Goal: Task Accomplishment & Management: Complete application form

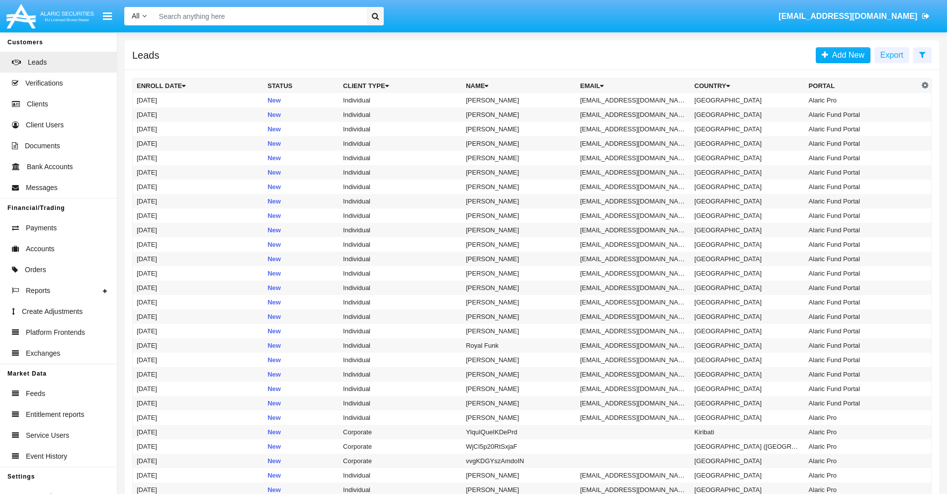
click at [922, 54] on icon at bounding box center [922, 55] width 6 height 8
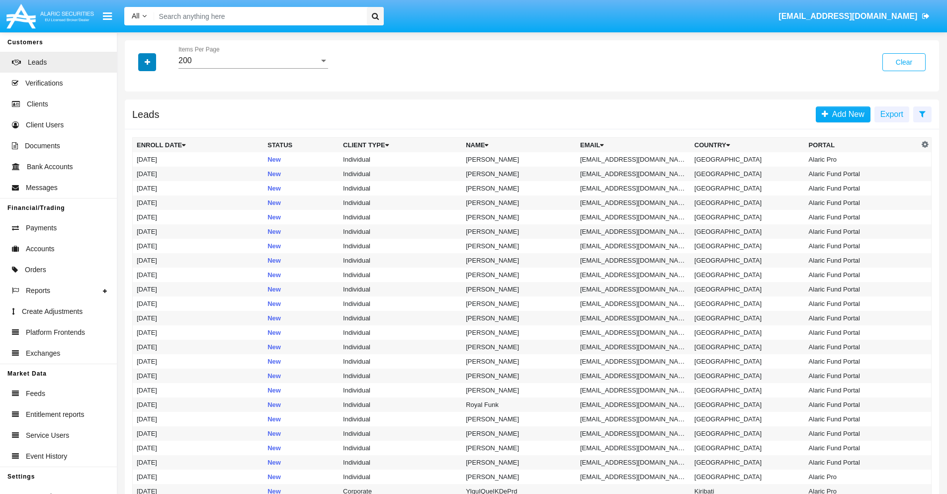
click at [147, 62] on icon "button" at bounding box center [147, 62] width 5 height 7
click at [155, 126] on span "Email" at bounding box center [155, 126] width 20 height 12
click at [137, 130] on input "Email" at bounding box center [136, 130] width 0 height 0
checkbox input "true"
click at [147, 62] on icon "button" at bounding box center [147, 62] width 5 height 7
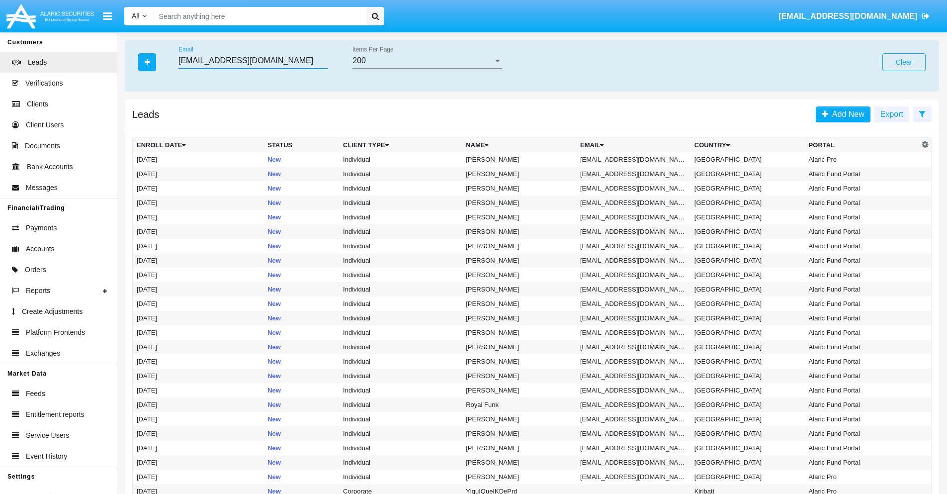
type input "[EMAIL_ADDRESS][DOMAIN_NAME]"
click at [636, 159] on td "[EMAIL_ADDRESS][DOMAIN_NAME]" at bounding box center [633, 159] width 114 height 14
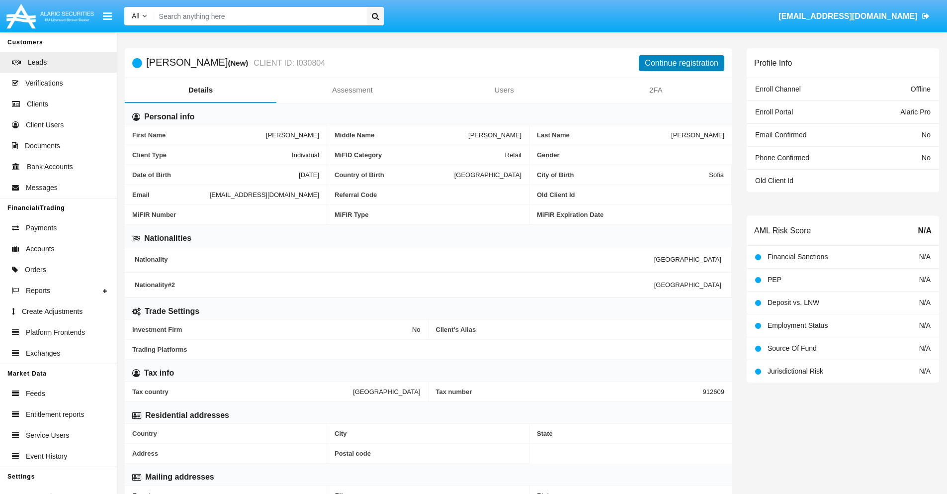
click at [682, 63] on button "Continue registration" at bounding box center [682, 63] width 86 height 16
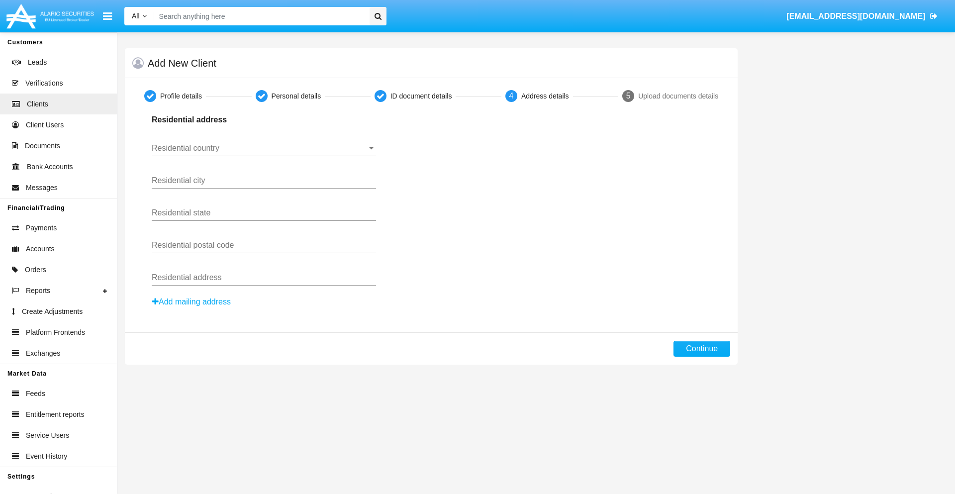
click at [263, 148] on input "Residential country" at bounding box center [264, 148] width 224 height 9
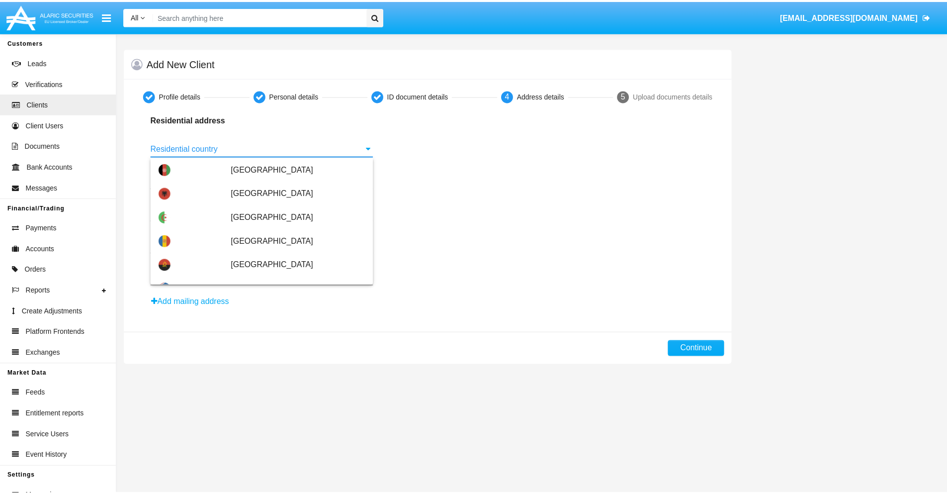
scroll to position [589, 0]
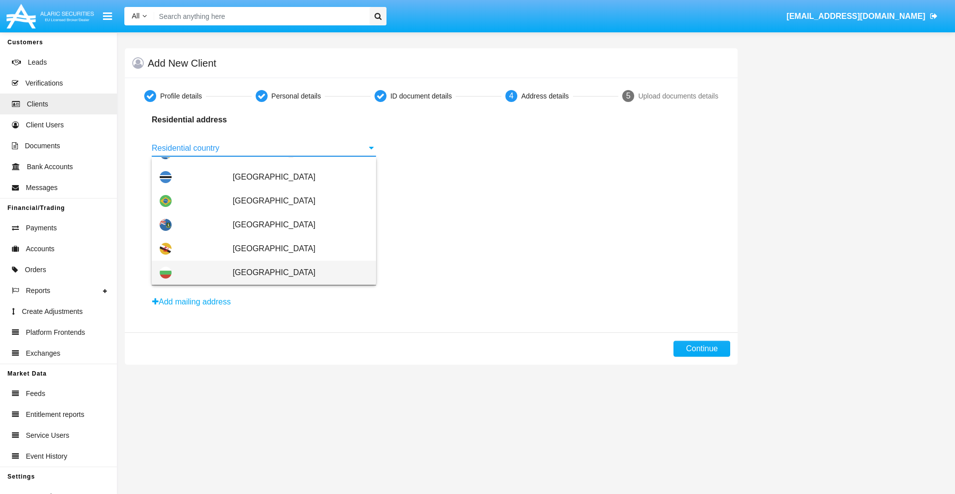
click at [295, 272] on span "[GEOGRAPHIC_DATA]" at bounding box center [300, 273] width 135 height 24
type input "[GEOGRAPHIC_DATA]"
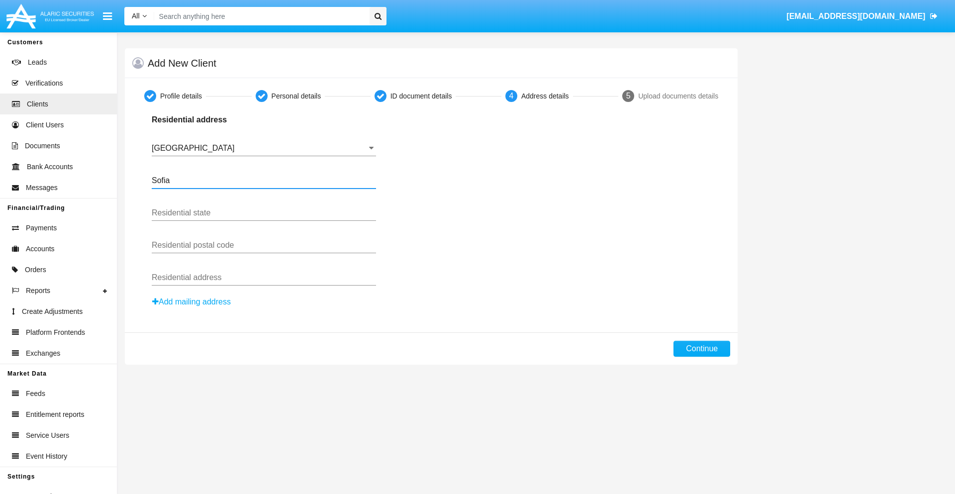
type input "Sofia"
type input "1000"
type input "[PERSON_NAME]"
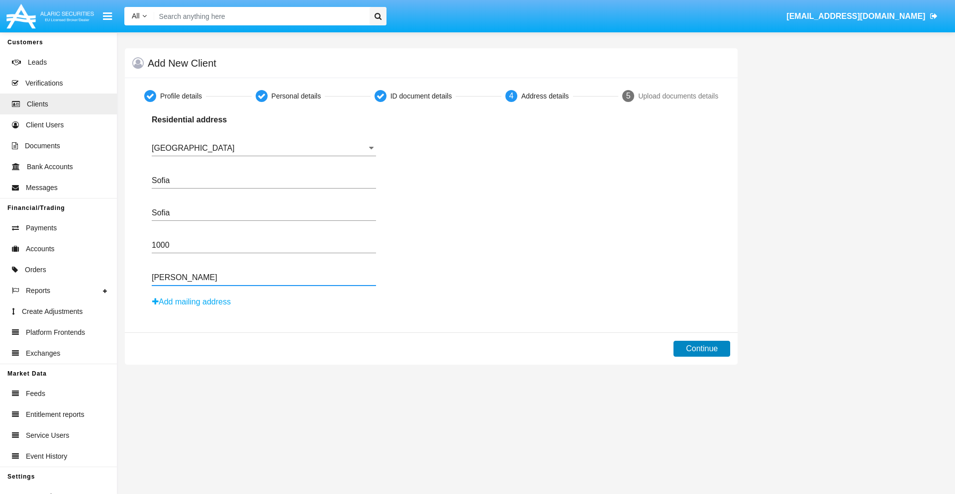
click at [702, 349] on button "Continue" at bounding box center [701, 349] width 57 height 16
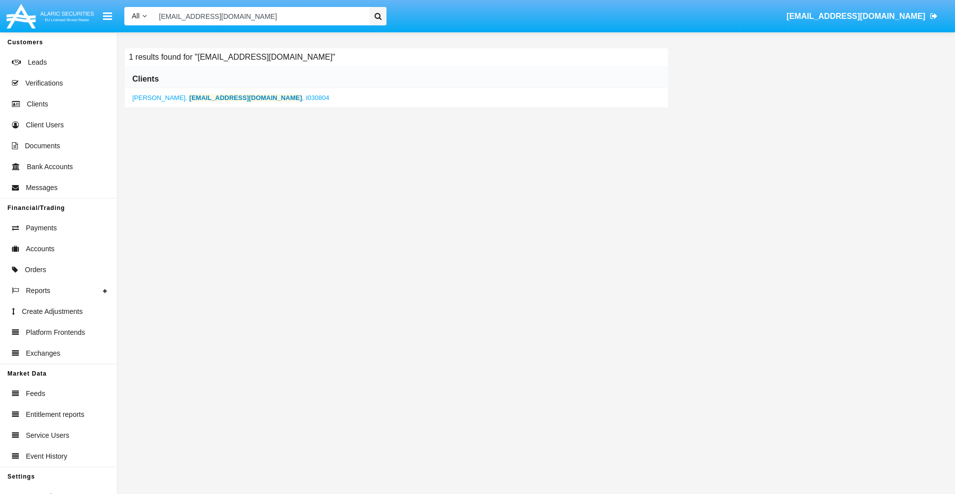
type input "[EMAIL_ADDRESS][DOMAIN_NAME]"
click at [232, 97] on b "[EMAIL_ADDRESS][DOMAIN_NAME]" at bounding box center [245, 97] width 113 height 7
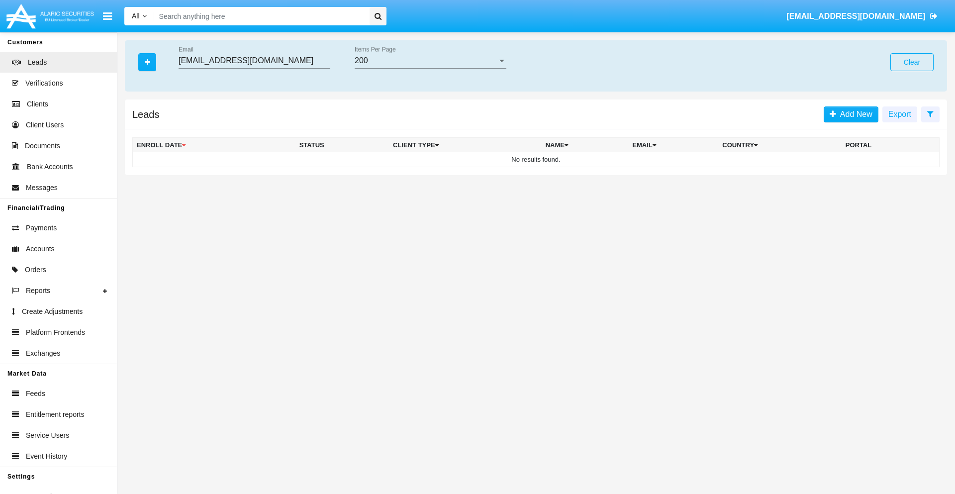
click at [911, 62] on button "Clear" at bounding box center [911, 62] width 43 height 18
click at [147, 62] on icon "button" at bounding box center [147, 62] width 5 height 7
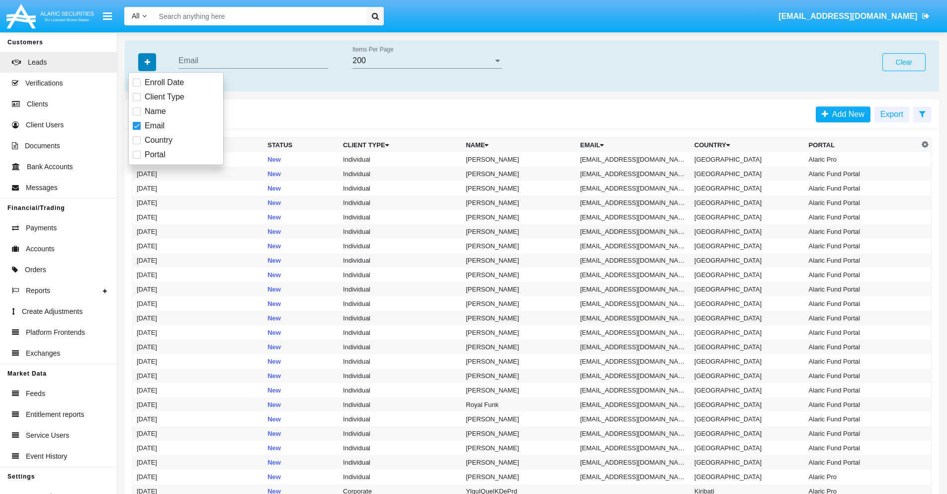
click at [147, 62] on icon "button" at bounding box center [147, 62] width 5 height 7
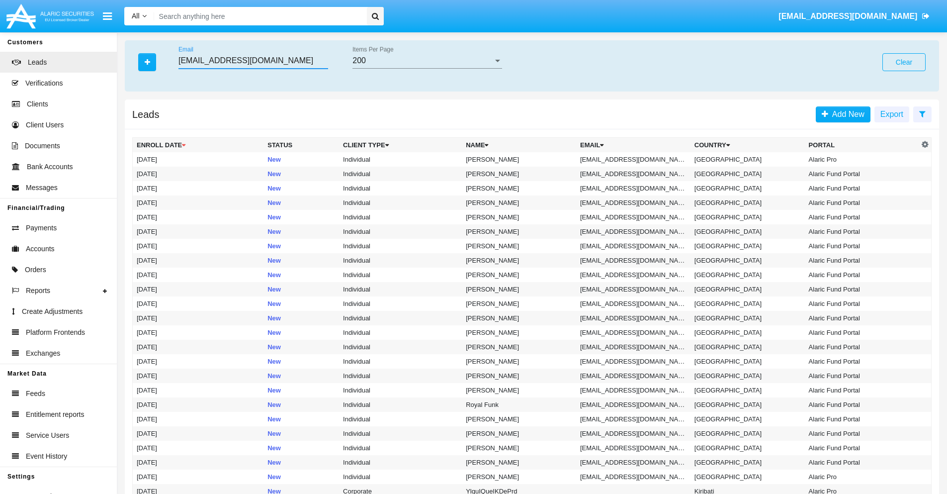
type input "[EMAIL_ADDRESS][DOMAIN_NAME]"
click at [636, 159] on td "[EMAIL_ADDRESS][DOMAIN_NAME]" at bounding box center [633, 159] width 114 height 14
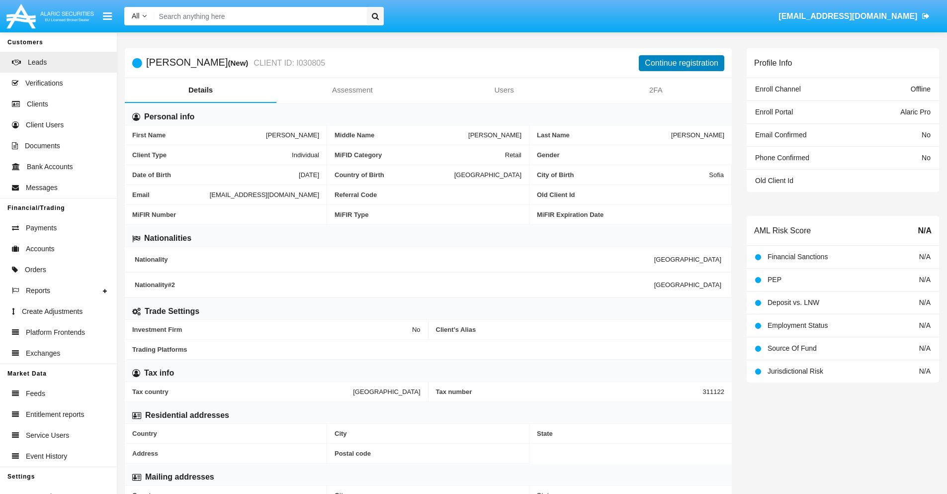
click at [682, 63] on button "Continue registration" at bounding box center [682, 63] width 86 height 16
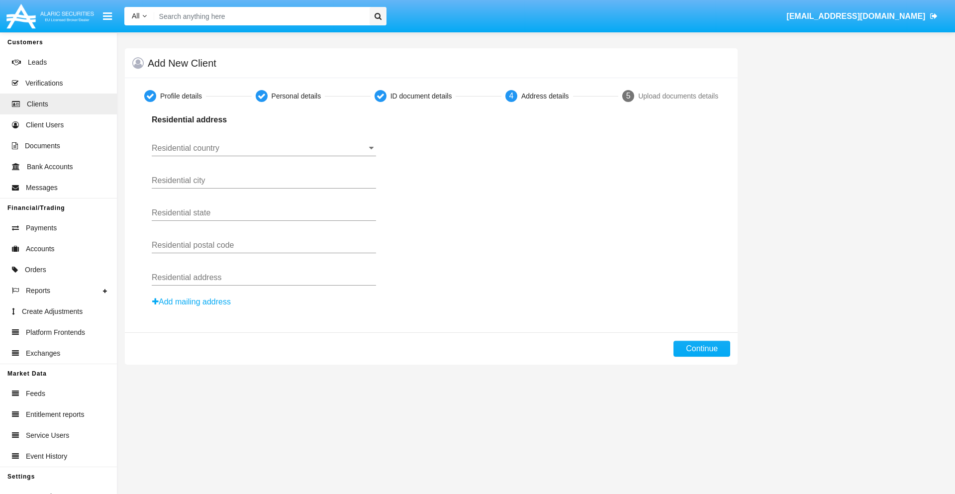
click at [192, 302] on button "Add mailing address" at bounding box center [192, 301] width 80 height 13
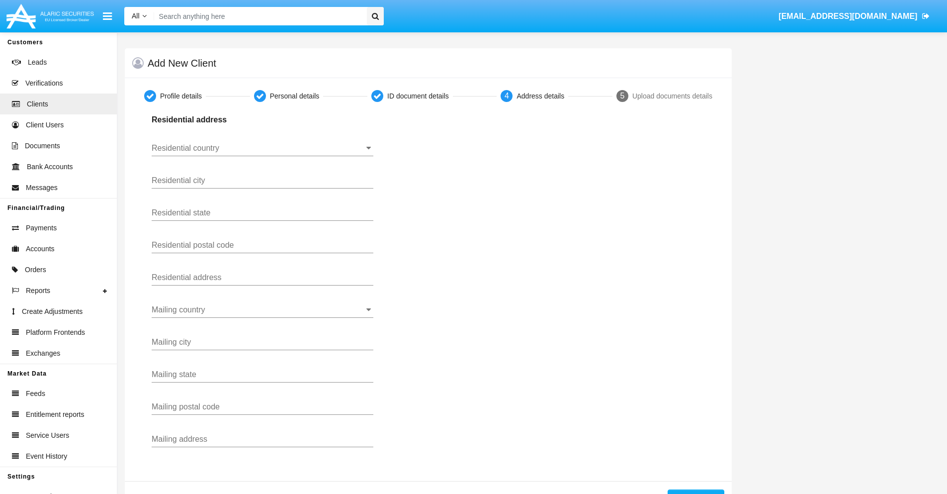
click at [263, 148] on input "Residential country" at bounding box center [263, 148] width 222 height 9
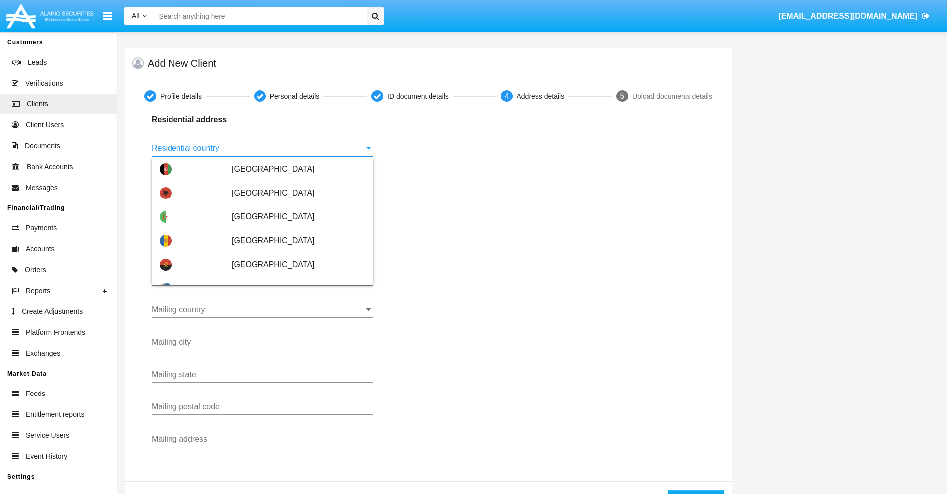
scroll to position [589, 0]
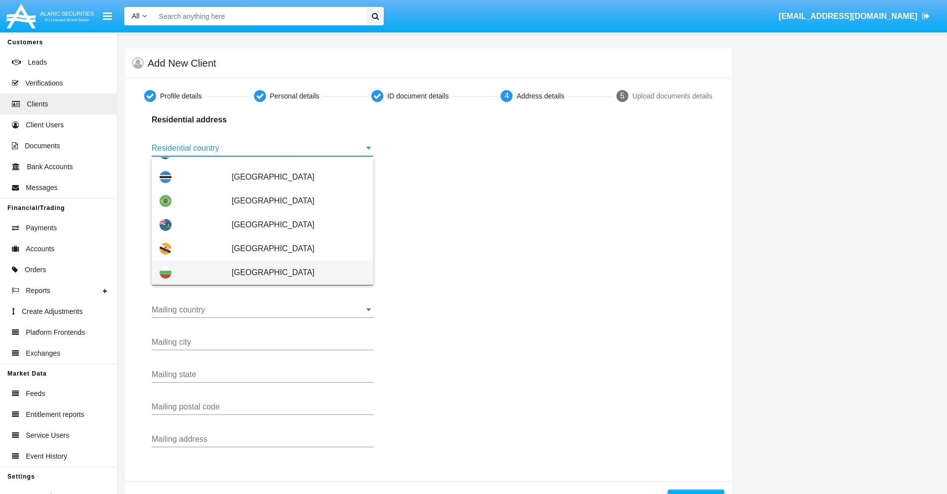
click at [293, 272] on span "[GEOGRAPHIC_DATA]" at bounding box center [299, 273] width 134 height 24
type input "[GEOGRAPHIC_DATA]"
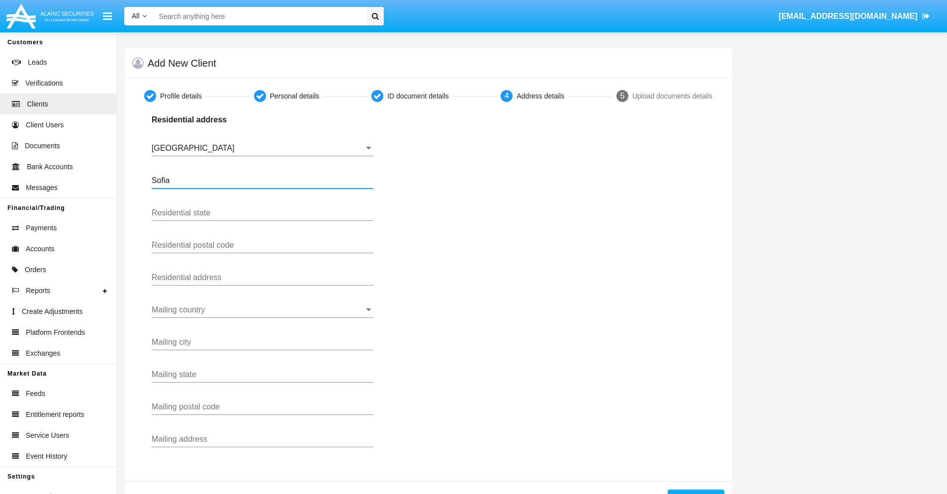
type input "Sofia"
type input "1000"
type input "Vasil Levski"
click at [263, 310] on input "Mailing country" at bounding box center [263, 309] width 222 height 9
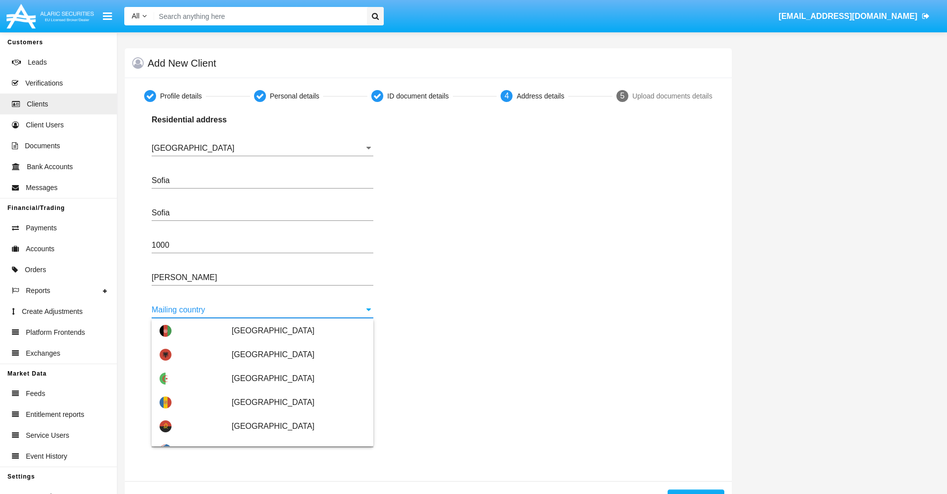
scroll to position [64, 0]
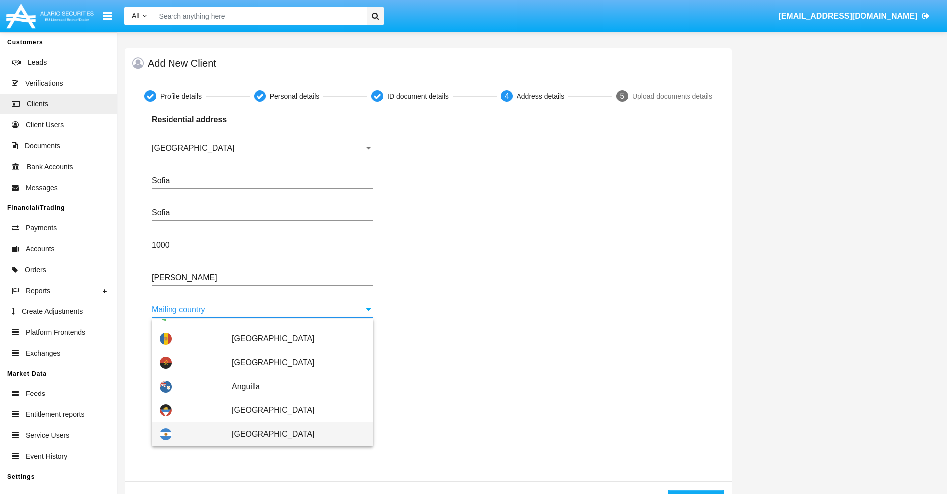
click at [293, 434] on span "[GEOGRAPHIC_DATA]" at bounding box center [299, 434] width 134 height 24
type input "[GEOGRAPHIC_DATA]"
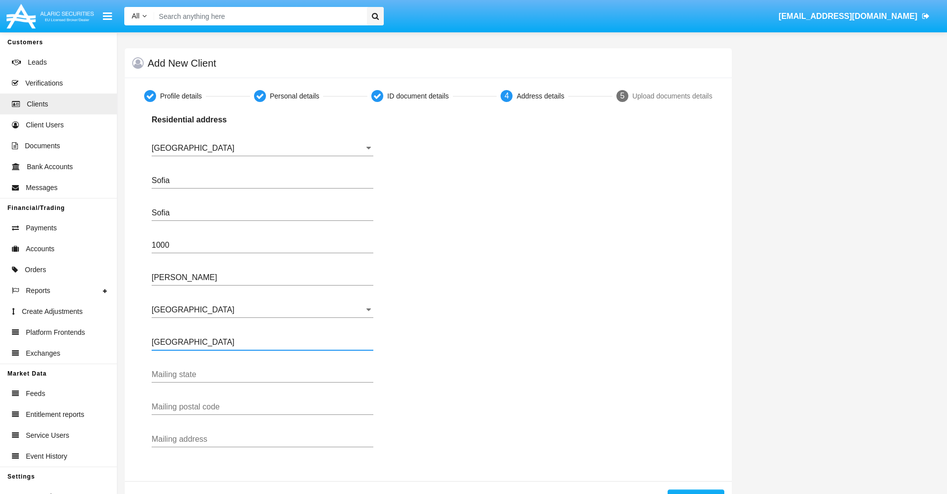
type input "Buenos Aires"
type input "7777"
type input "Test Mail Address"
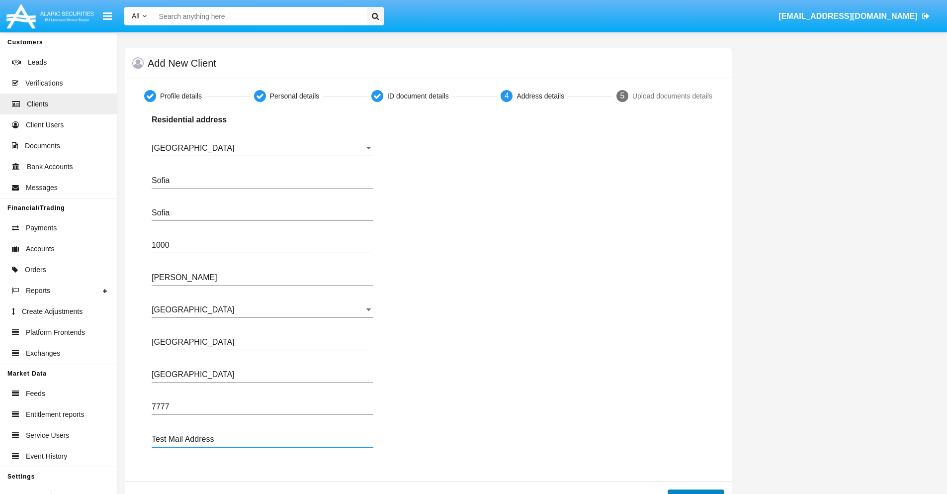
click at [696, 491] on button "Continue" at bounding box center [696, 497] width 57 height 16
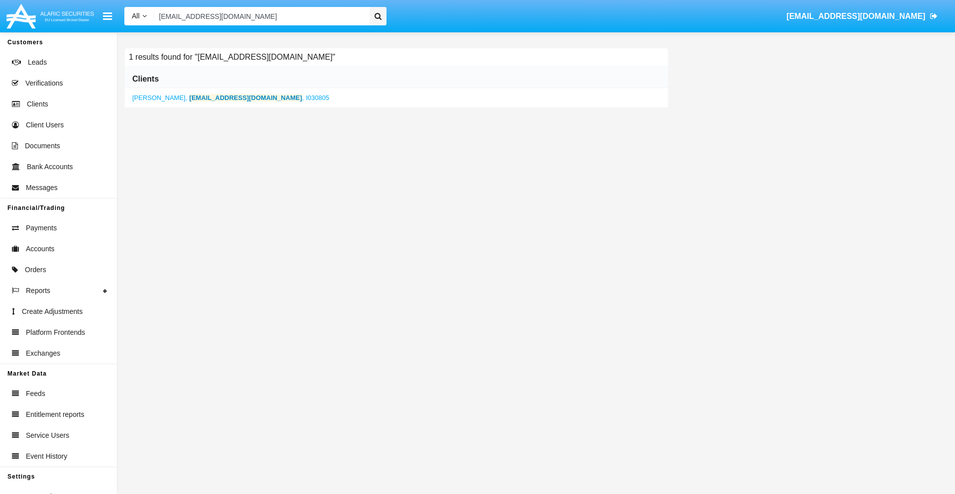
type input "c75f48.36tw@9y0ums30.bg"
click at [221, 97] on b "c75f48.36tw@9y0ums30.bg" at bounding box center [245, 97] width 113 height 7
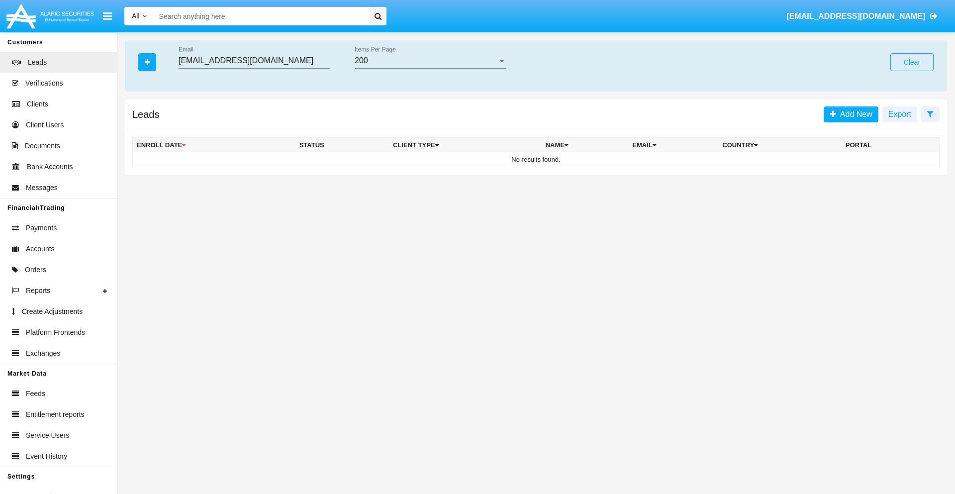
click at [911, 62] on button "Clear" at bounding box center [911, 62] width 43 height 18
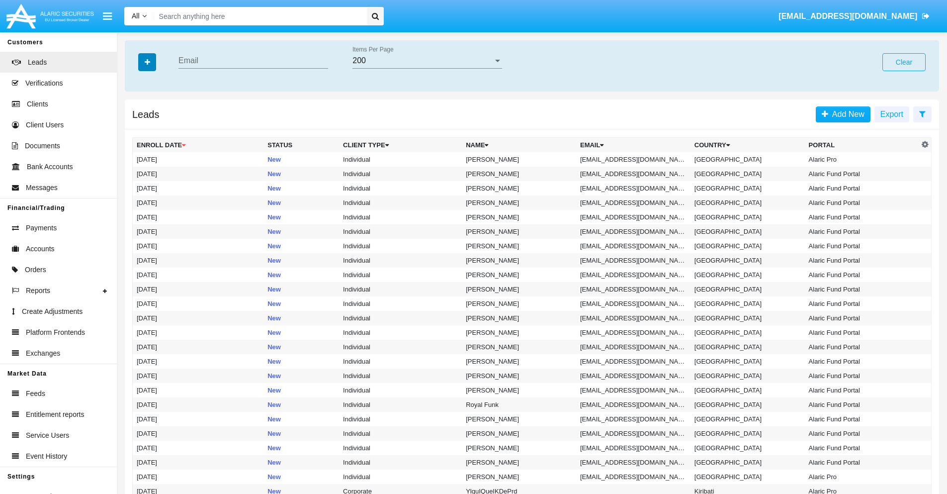
click at [147, 62] on icon "button" at bounding box center [147, 62] width 5 height 7
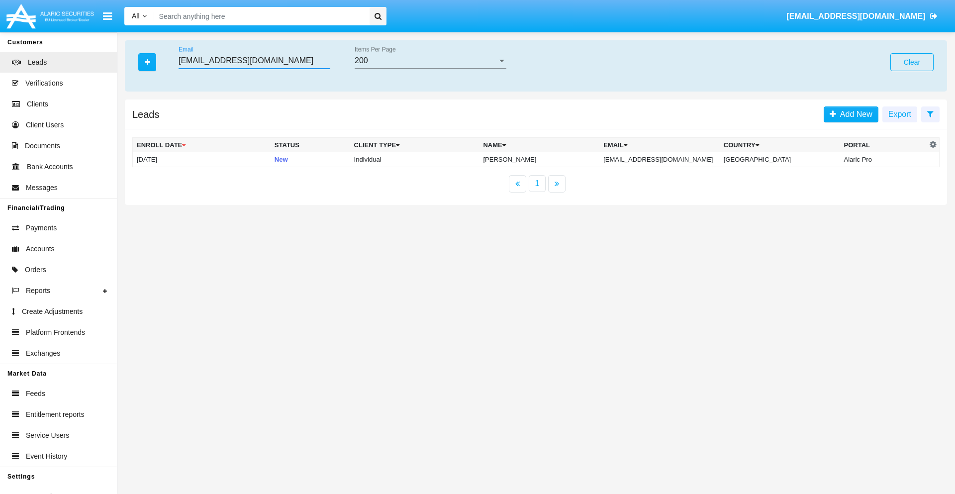
type input "veljs@n56a-2o.ph"
click at [667, 159] on td "veljs@n56a-2o.ph" at bounding box center [659, 159] width 120 height 15
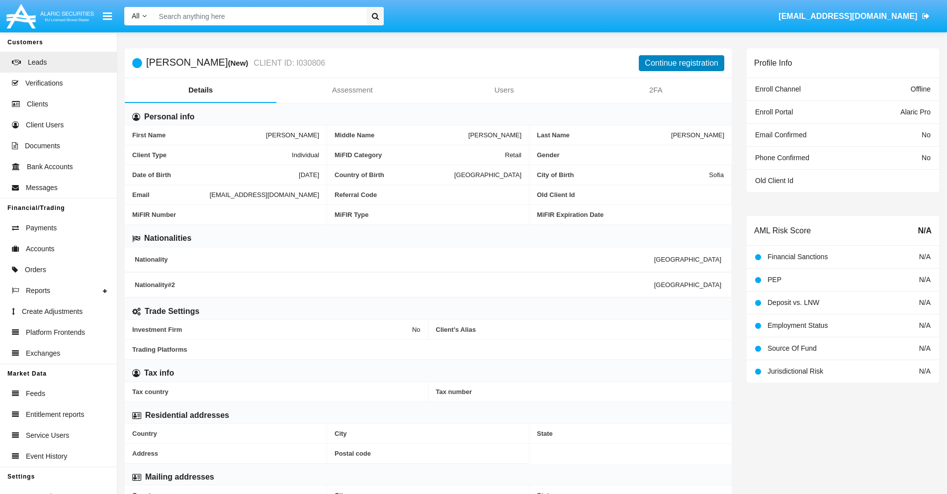
click at [682, 63] on button "Continue registration" at bounding box center [682, 63] width 86 height 16
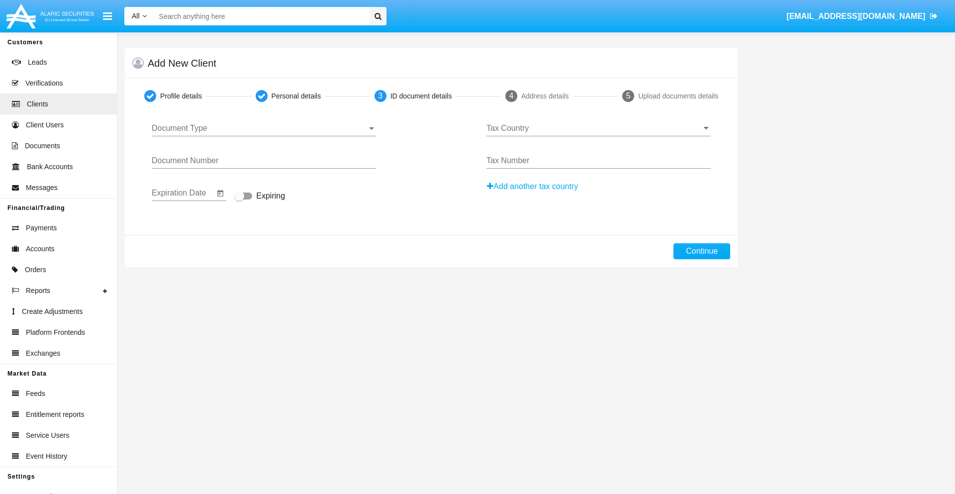
click at [263, 128] on span "Document Type" at bounding box center [259, 128] width 215 height 9
click at [263, 136] on span "Passport" at bounding box center [264, 136] width 224 height 24
type input "lUoMBodUFVmSFgw"
click at [260, 196] on span "Expiring" at bounding box center [270, 196] width 29 height 12
click at [239, 199] on input "Expiring" at bounding box center [239, 199] width 0 height 0
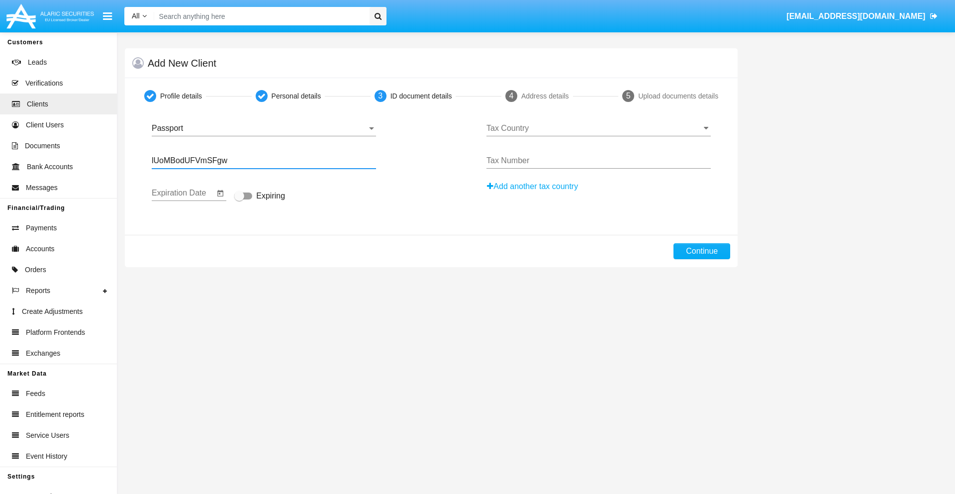
checkbox input "true"
click at [598, 128] on input "Tax Country" at bounding box center [598, 128] width 224 height 9
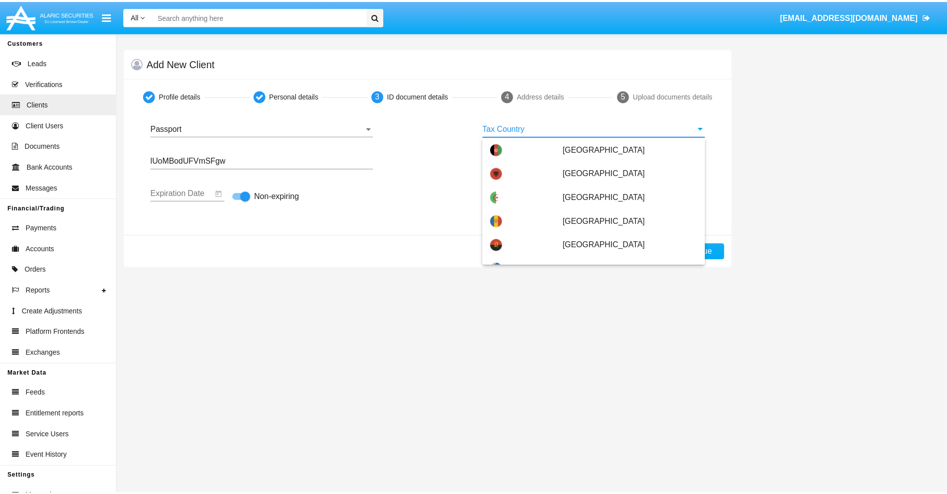
scroll to position [3739, 0]
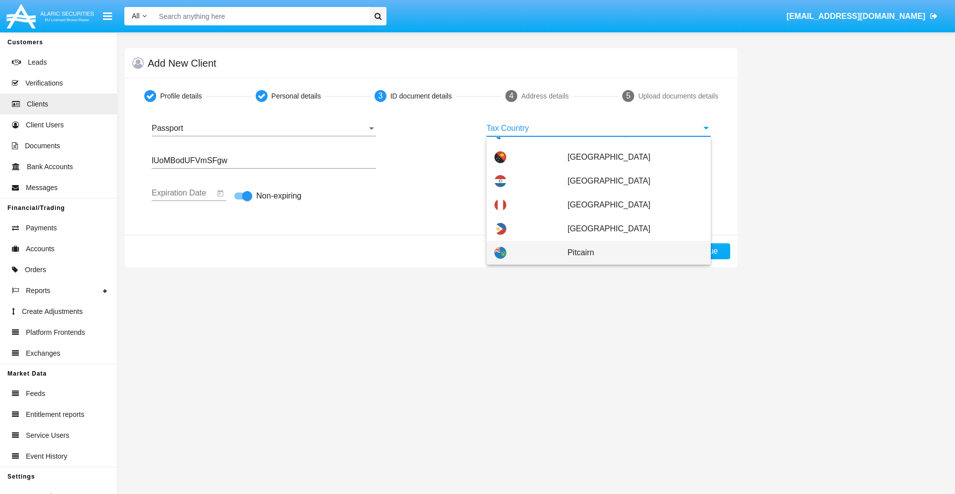
click at [629, 253] on span "Pitcairn" at bounding box center [634, 253] width 135 height 24
type input "Pitcairn"
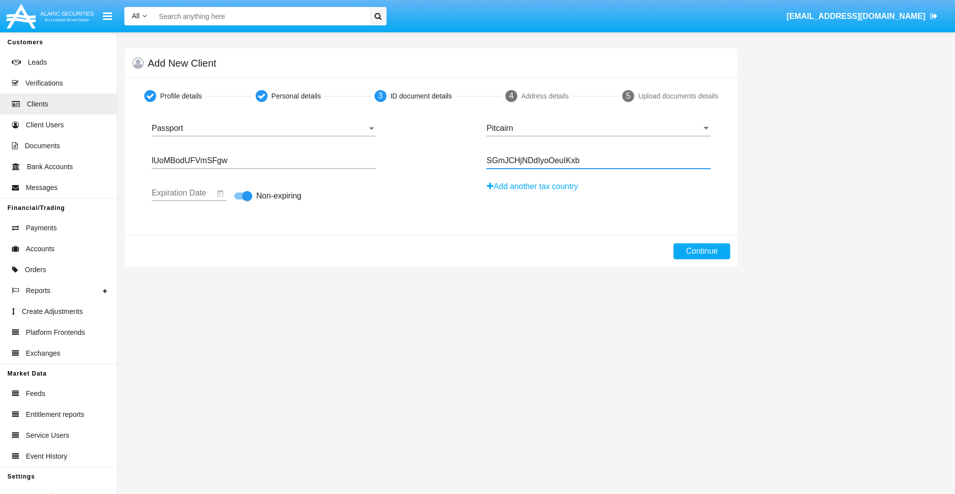
type input "SGmJCHjNDdIyoOeuIKxb"
click at [702, 251] on button "Continue" at bounding box center [701, 251] width 57 height 16
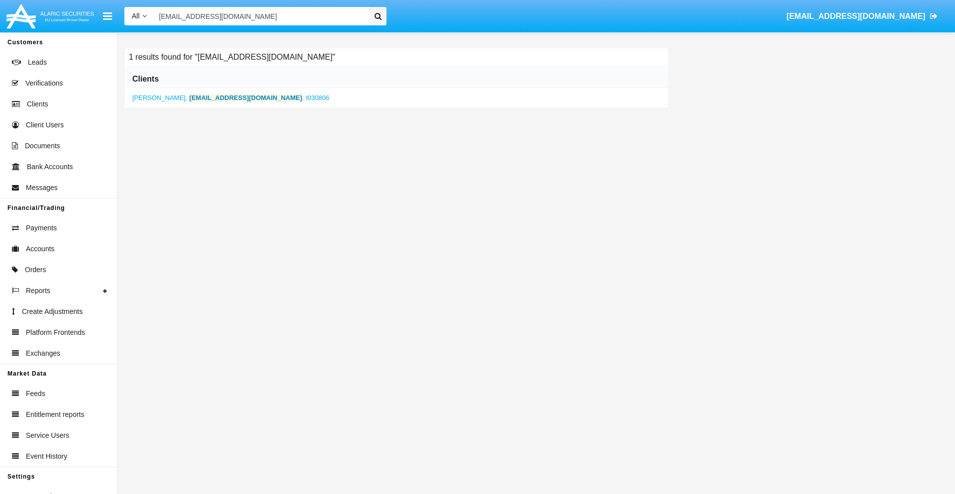
type input "[EMAIL_ADDRESS][DOMAIN_NAME]"
click at [202, 97] on b "[EMAIL_ADDRESS][DOMAIN_NAME]" at bounding box center [245, 97] width 113 height 7
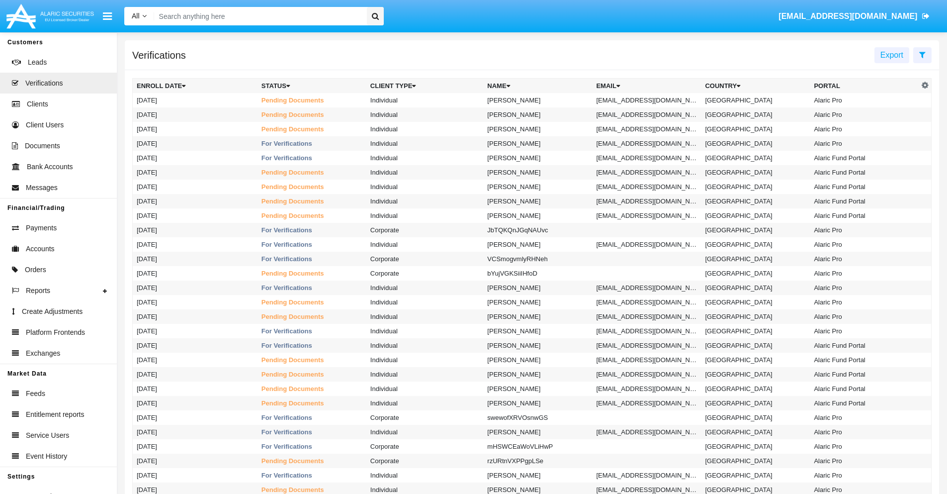
click at [922, 54] on icon at bounding box center [922, 55] width 6 height 8
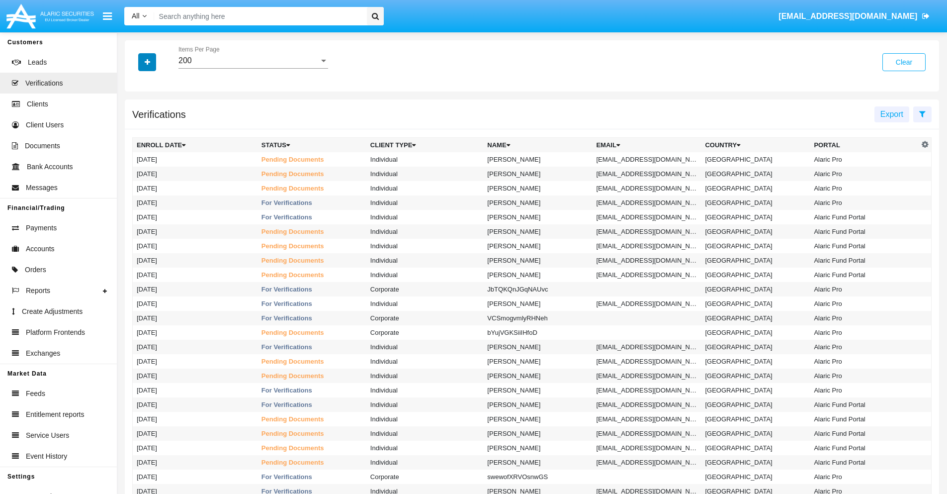
click at [147, 62] on icon "button" at bounding box center [147, 62] width 5 height 7
click at [155, 140] on span "Email" at bounding box center [155, 140] width 20 height 12
click at [137, 144] on input "Email" at bounding box center [136, 144] width 0 height 0
checkbox input "true"
click at [147, 62] on icon "button" at bounding box center [147, 62] width 5 height 7
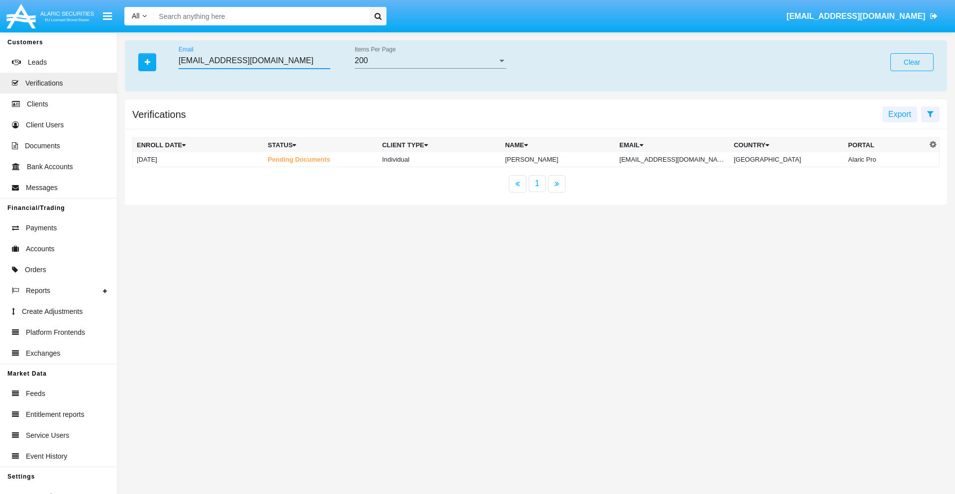
type input "[EMAIL_ADDRESS][DOMAIN_NAME]"
click at [682, 159] on td "[EMAIL_ADDRESS][DOMAIN_NAME]" at bounding box center [672, 159] width 114 height 15
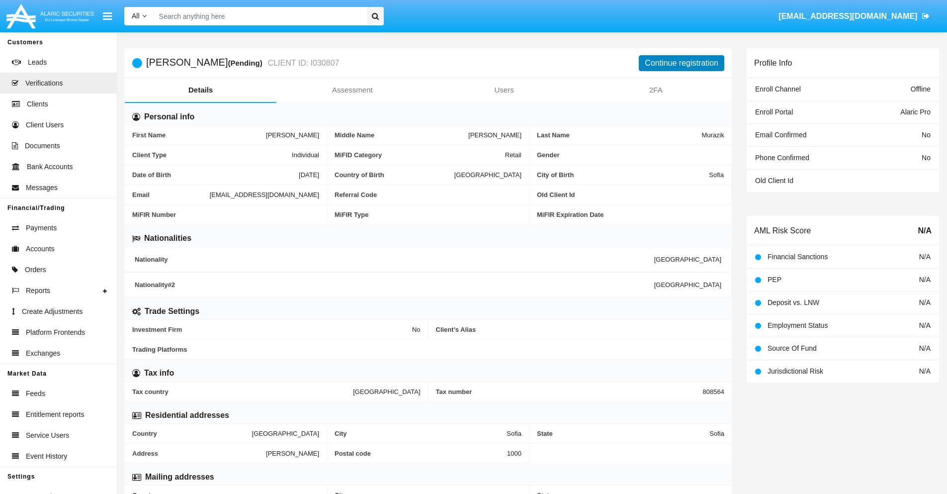
click at [682, 63] on button "Continue registration" at bounding box center [682, 63] width 86 height 16
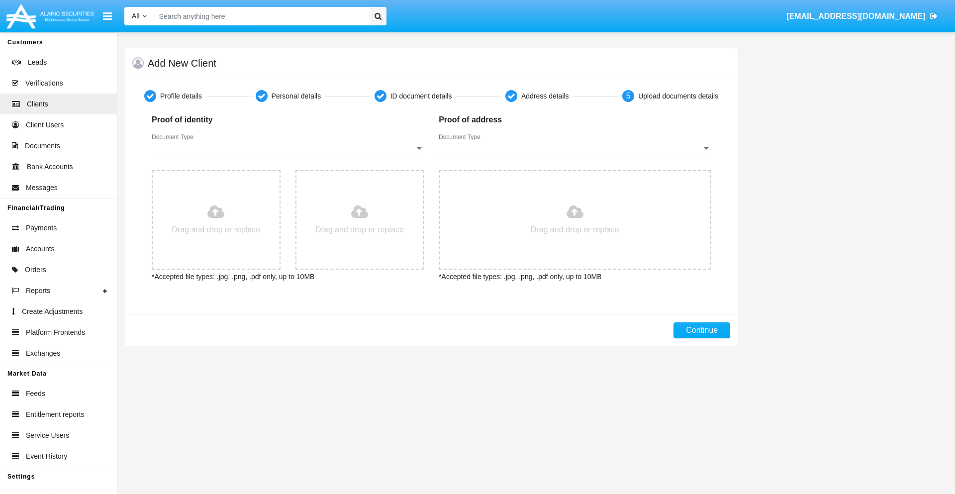
click at [287, 148] on span "Document Type" at bounding box center [283, 148] width 263 height 9
click at [287, 156] on span "Passport" at bounding box center [288, 156] width 272 height 24
type input "C:\fakepath\passport.png"
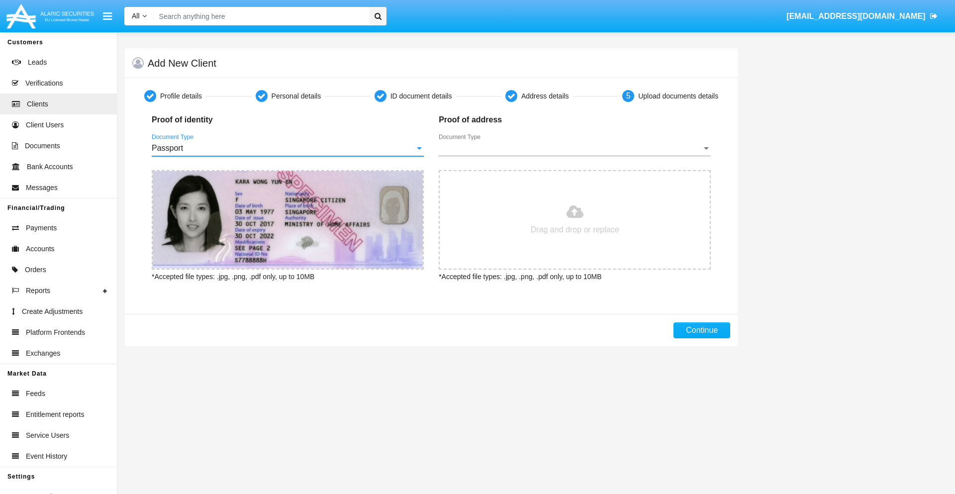
click at [574, 148] on span "Document Type" at bounding box center [570, 148] width 263 height 9
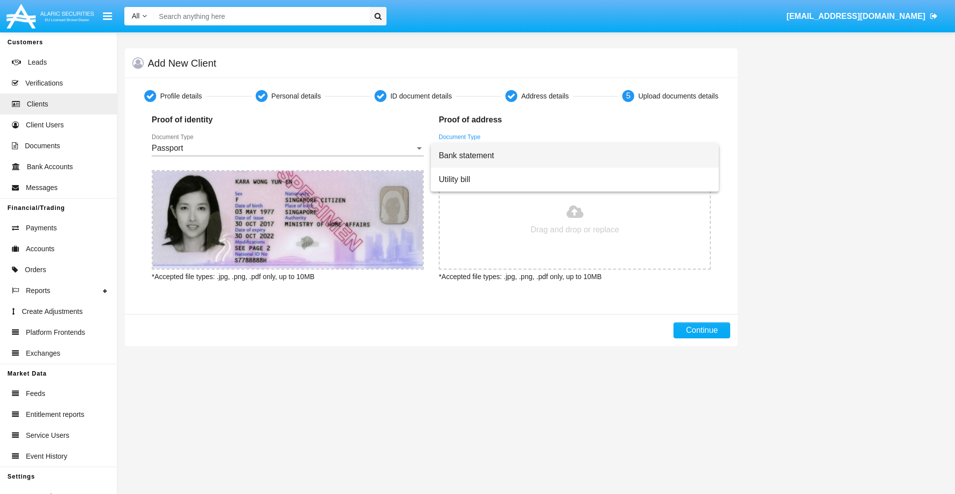
click at [574, 156] on span "Bank statement" at bounding box center [575, 156] width 272 height 24
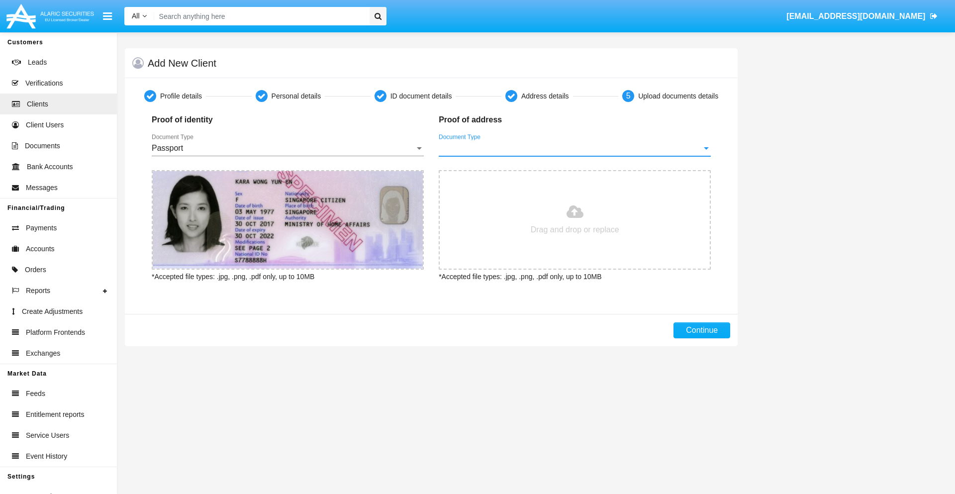
type input "C:\fakepath\bank-statement.png"
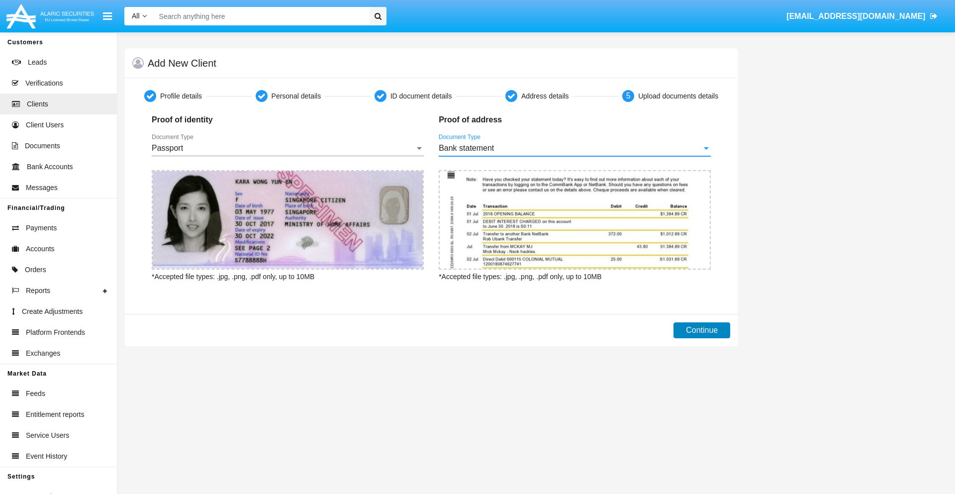
click at [702, 330] on button "Continue" at bounding box center [701, 330] width 57 height 16
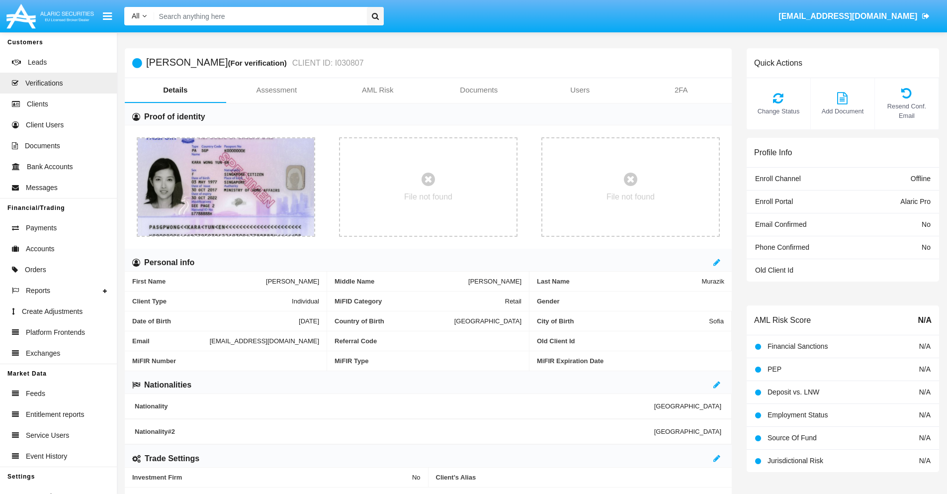
click at [479, 90] on link "Documents" at bounding box center [479, 90] width 101 height 24
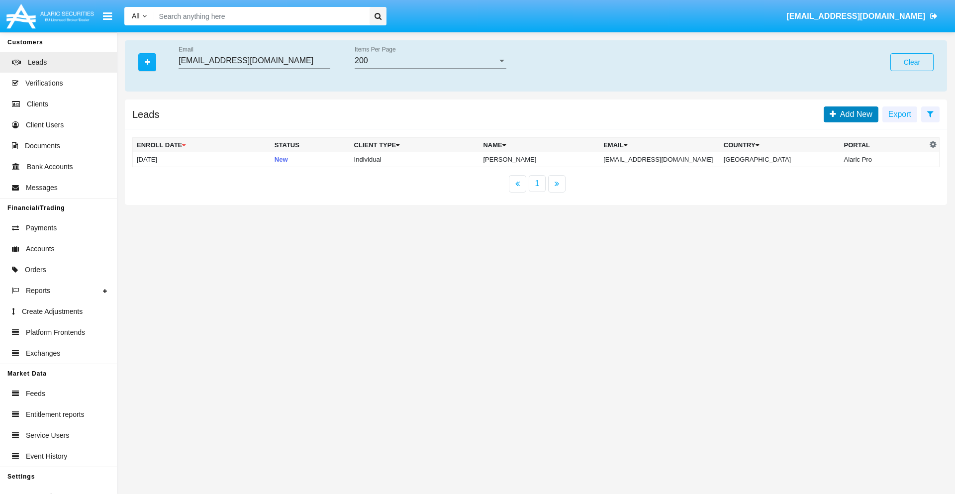
click at [854, 114] on span "Add New" at bounding box center [854, 114] width 36 height 8
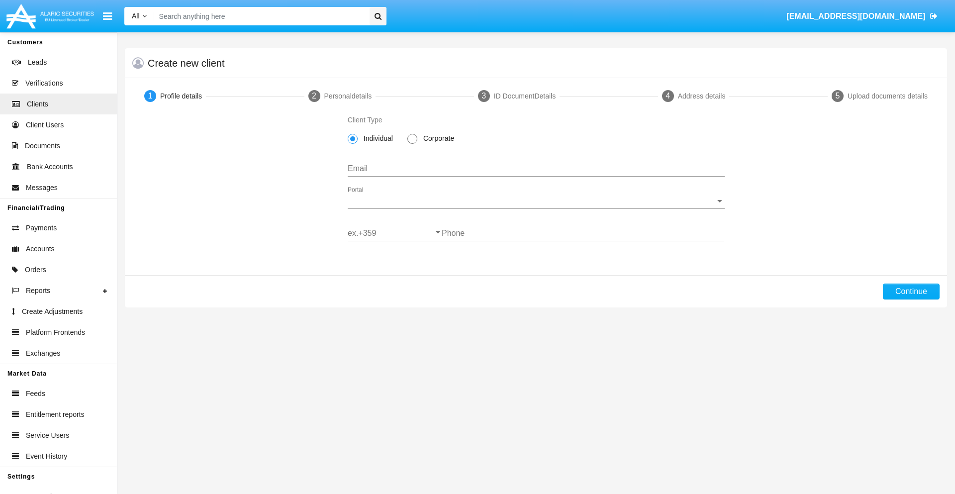
click at [376, 138] on span "Individual" at bounding box center [376, 138] width 38 height 10
click at [352, 144] on input "Individual" at bounding box center [352, 144] width 0 height 0
type input "[EMAIL_ADDRESS][DOMAIN_NAME]"
click at [535, 201] on span "Portal" at bounding box center [532, 200] width 368 height 9
click at [532, 208] on span "Alaric Pro" at bounding box center [536, 208] width 377 height 24
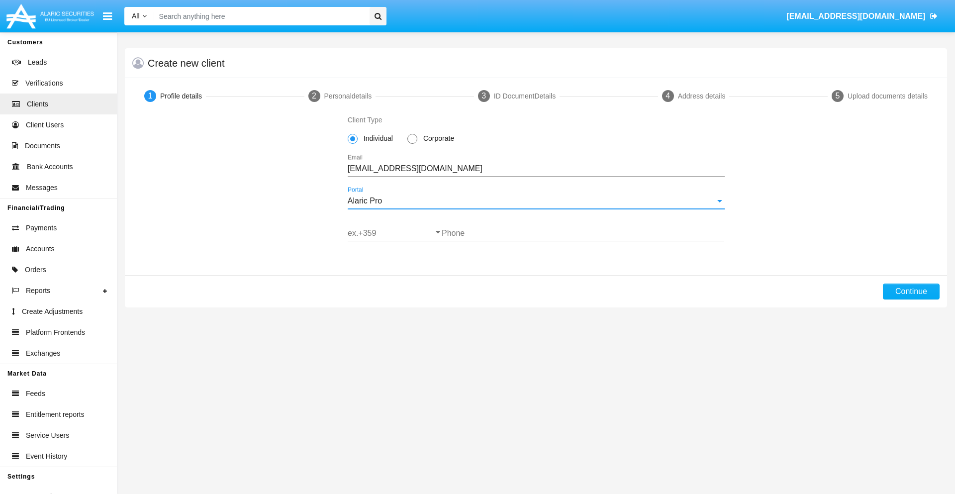
click at [394, 233] on input "ex.+359" at bounding box center [395, 233] width 94 height 9
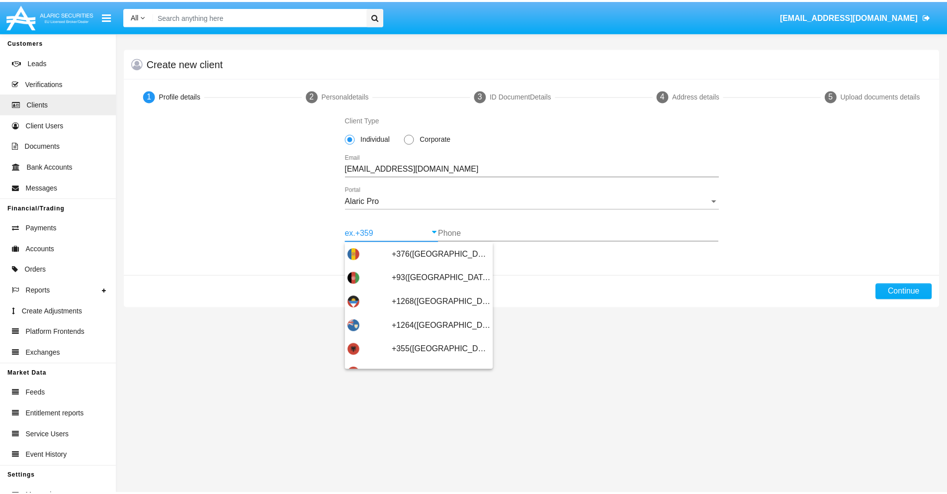
scroll to position [326, 0]
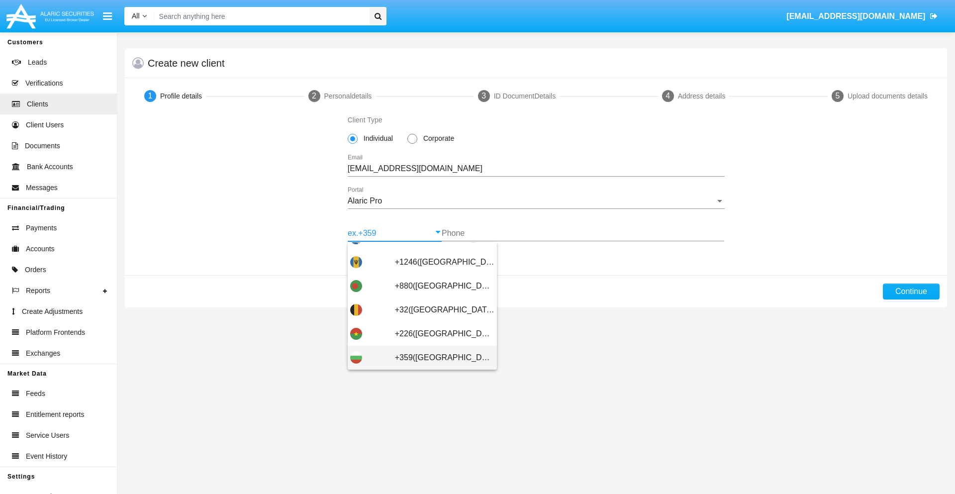
click at [437, 357] on span "+359([GEOGRAPHIC_DATA])" at bounding box center [444, 358] width 99 height 24
type input "+359([GEOGRAPHIC_DATA])"
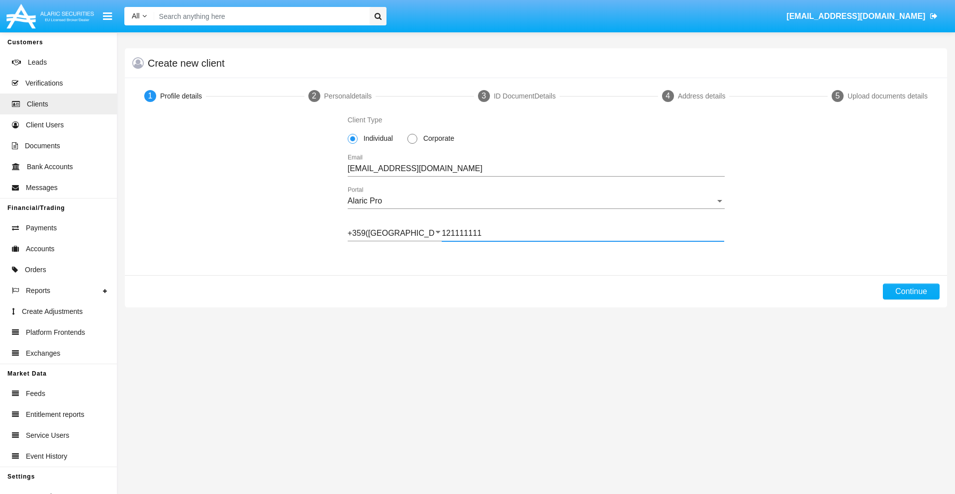
type input "121111111"
click at [910, 291] on button "Continue" at bounding box center [910, 291] width 57 height 16
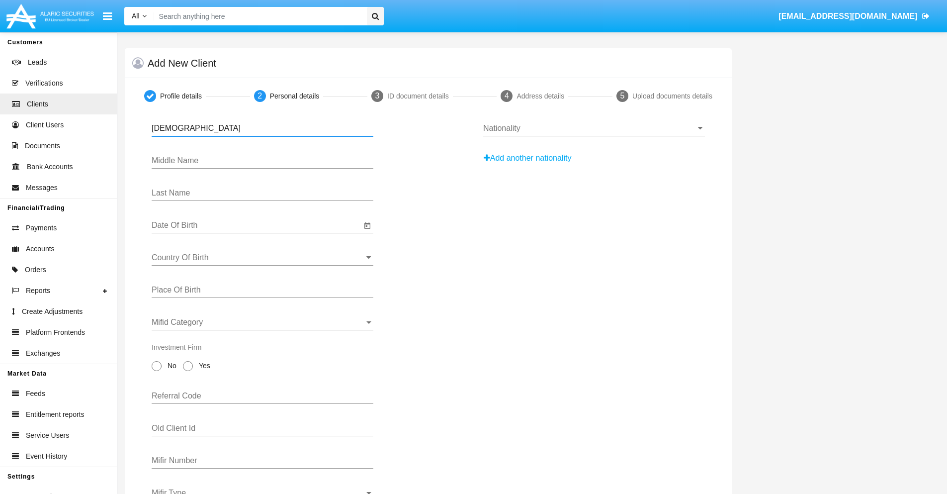
type input "[DEMOGRAPHIC_DATA]"
type input "[PERSON_NAME]"
click at [257, 225] on input "Date Of Birth" at bounding box center [257, 225] width 210 height 9
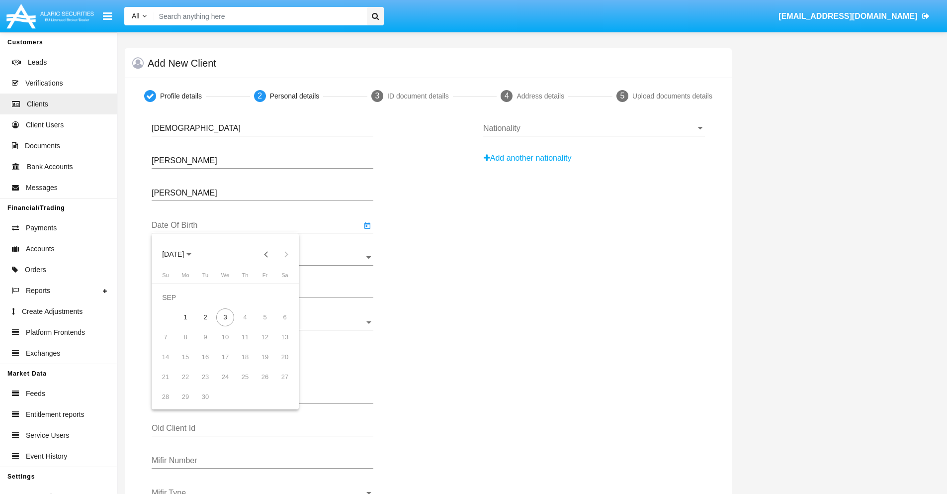
click at [181, 254] on span "[DATE]" at bounding box center [173, 255] width 22 height 8
click at [266, 254] on button "Previous 20 years" at bounding box center [267, 254] width 20 height 20
click at [243, 384] on div "2000" at bounding box center [242, 384] width 31 height 18
click at [173, 305] on div "JAN" at bounding box center [173, 305] width 31 height 18
click at [285, 297] on div "1" at bounding box center [285, 297] width 18 height 18
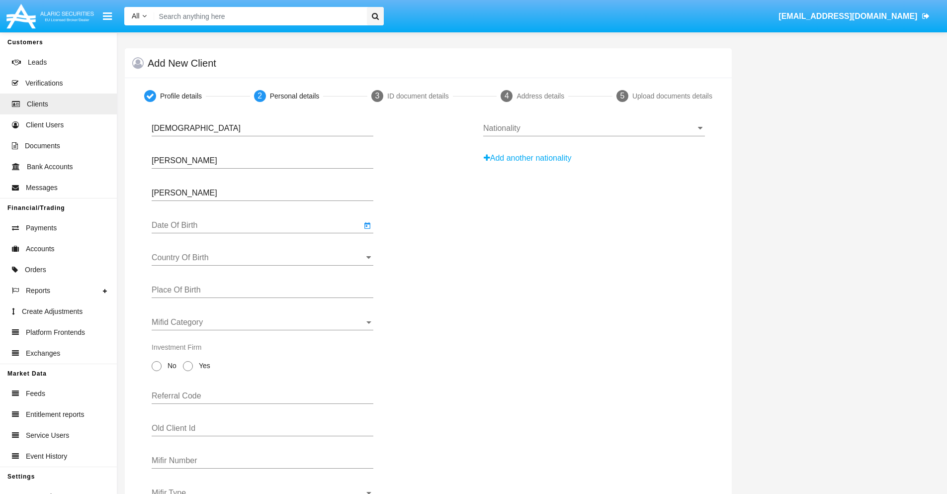
type input "[DATE]"
click at [263, 258] on input "Country Of Birth" at bounding box center [263, 257] width 222 height 9
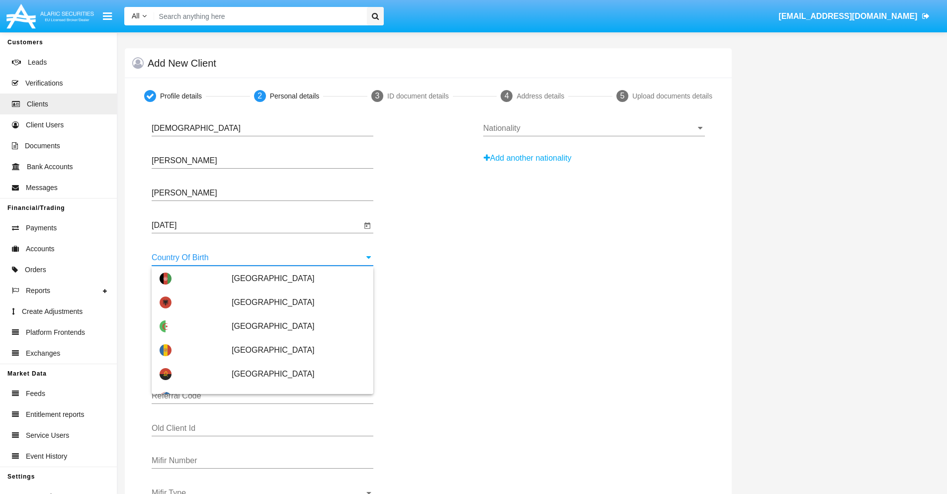
scroll to position [1853, 0]
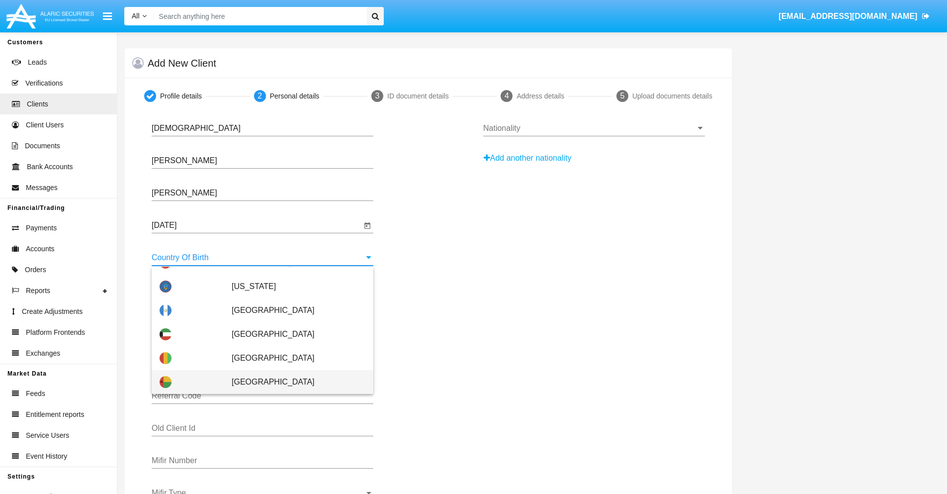
click at [293, 382] on span "[GEOGRAPHIC_DATA]" at bounding box center [299, 382] width 134 height 24
type input "[GEOGRAPHIC_DATA]"
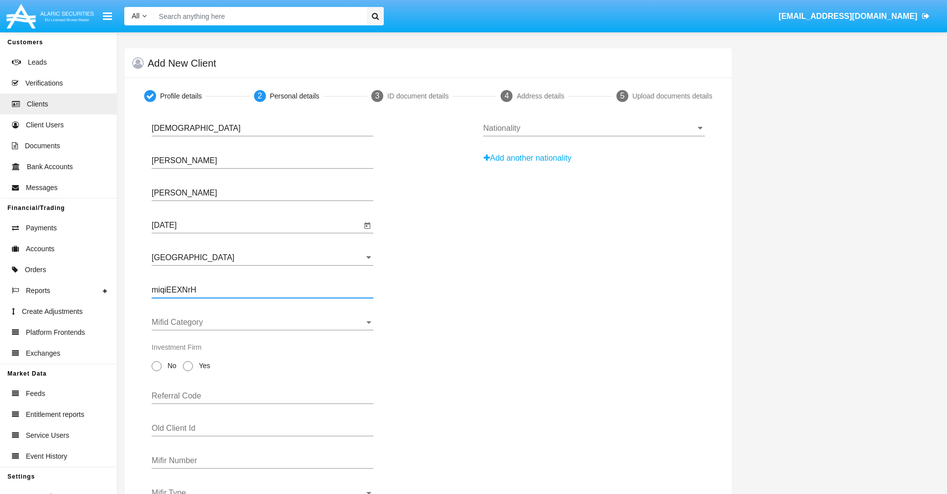
type input "miqiEEXNrH"
click at [263, 322] on span "Mifid Category" at bounding box center [258, 322] width 213 height 9
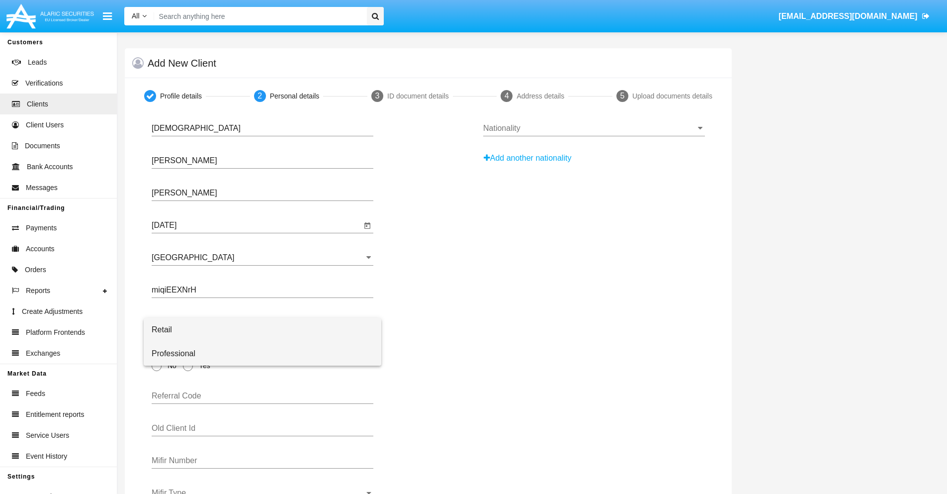
click at [263, 353] on span "Professional" at bounding box center [263, 354] width 222 height 24
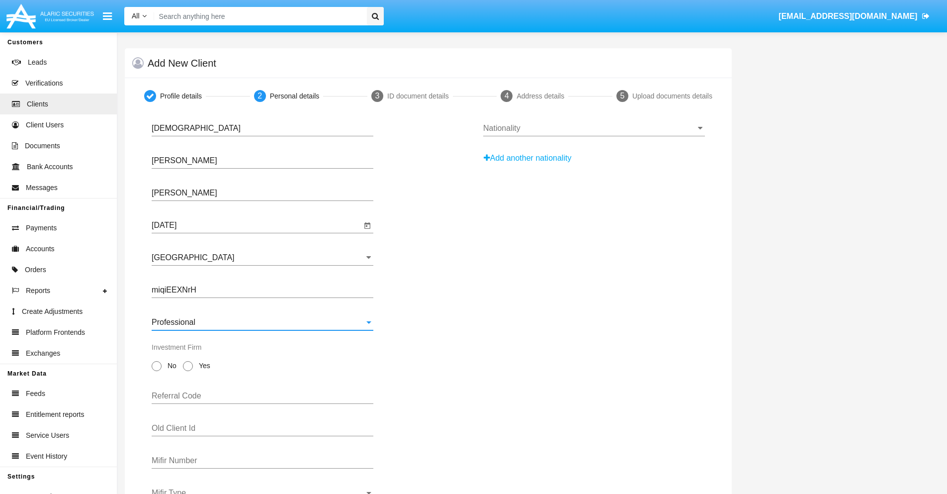
click at [170, 365] on span "No" at bounding box center [170, 365] width 17 height 10
click at [157, 371] on input "No" at bounding box center [156, 371] width 0 height 0
radio input "true"
type input "UzPbPuhUGK"
type input "VspMKYfziw"
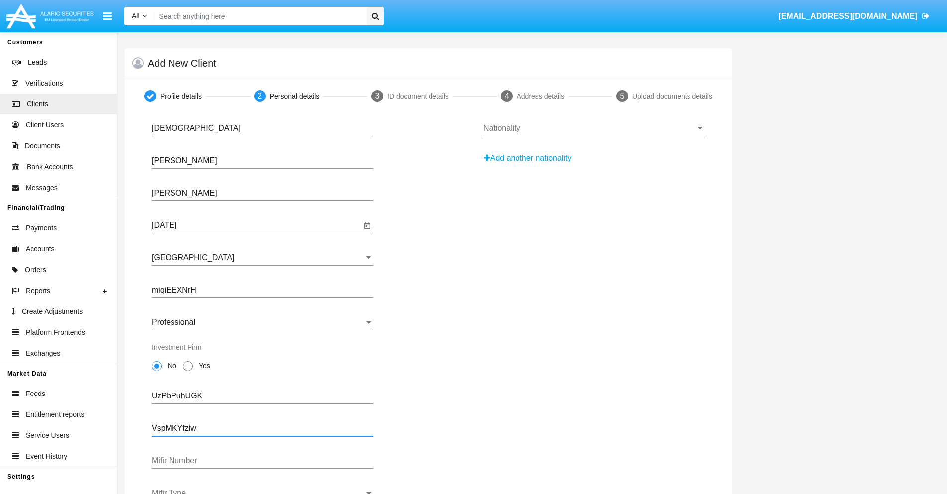
click at [263, 491] on span "Mifir Type" at bounding box center [258, 492] width 213 height 9
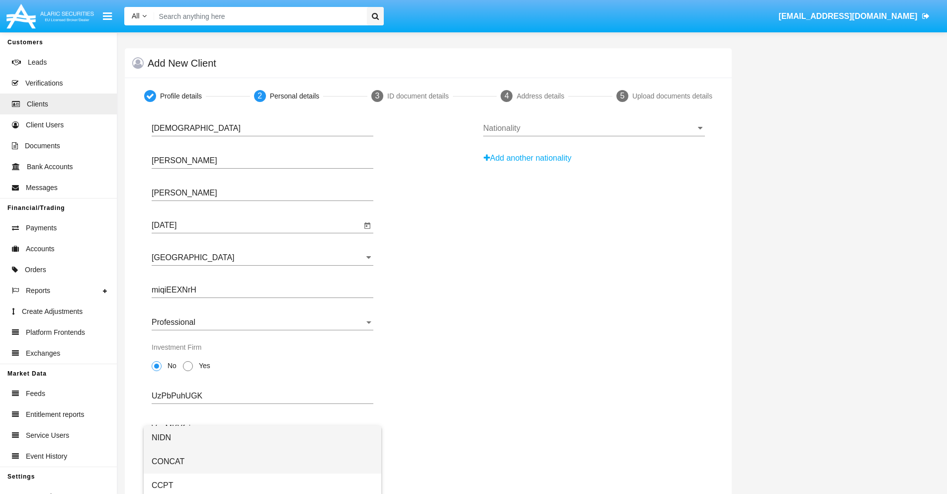
click at [263, 461] on span "CONCAT" at bounding box center [263, 461] width 222 height 24
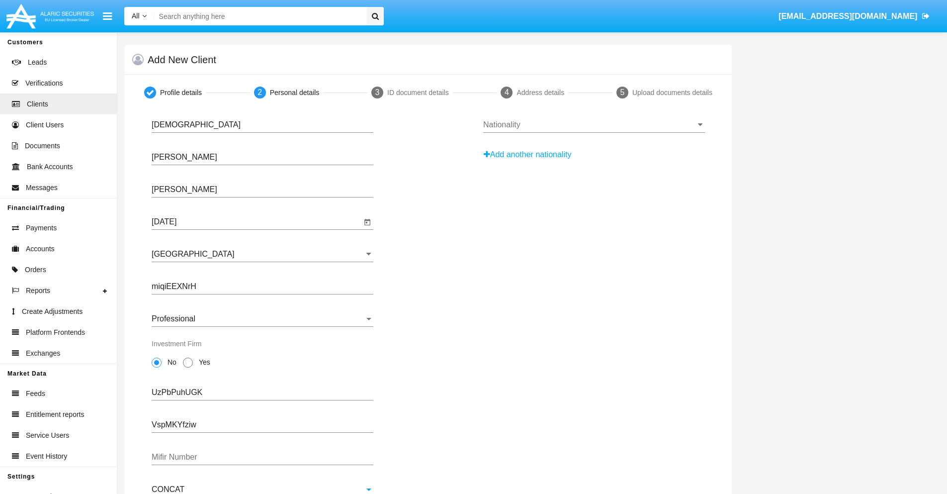
scroll to position [36, 0]
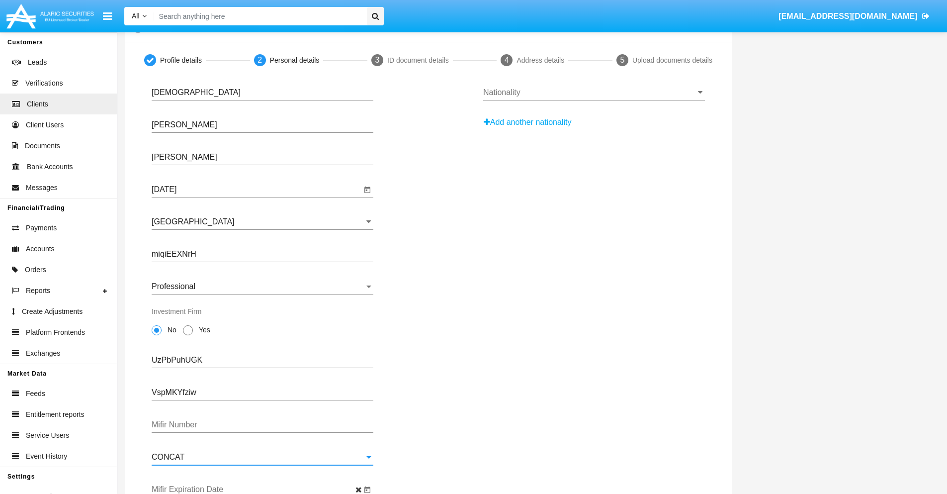
click at [257, 489] on input "Mifir Expiration Date" at bounding box center [257, 489] width 210 height 9
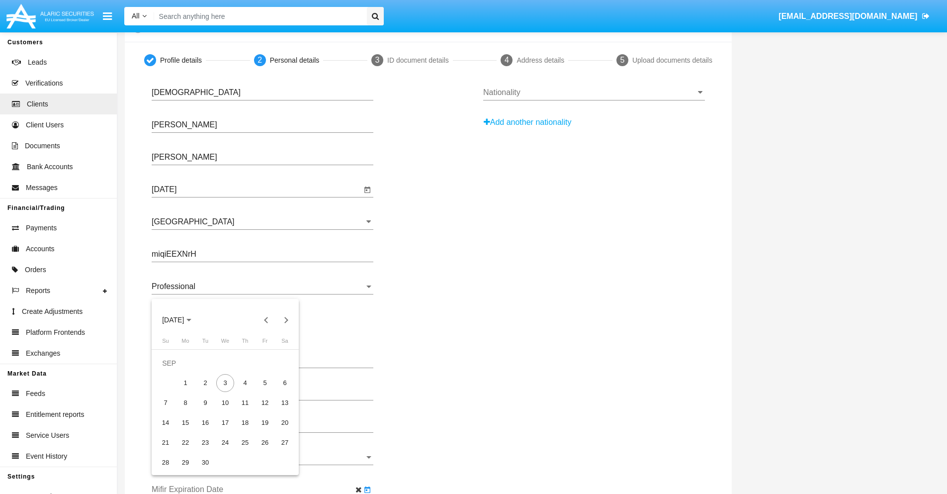
click at [181, 320] on span "[DATE]" at bounding box center [173, 320] width 22 height 8
click at [243, 410] on div "2030" at bounding box center [242, 410] width 31 height 18
click at [173, 370] on div "JAN" at bounding box center [173, 370] width 31 height 18
click at [205, 382] on div "1" at bounding box center [205, 383] width 18 height 18
type input "[DATE]"
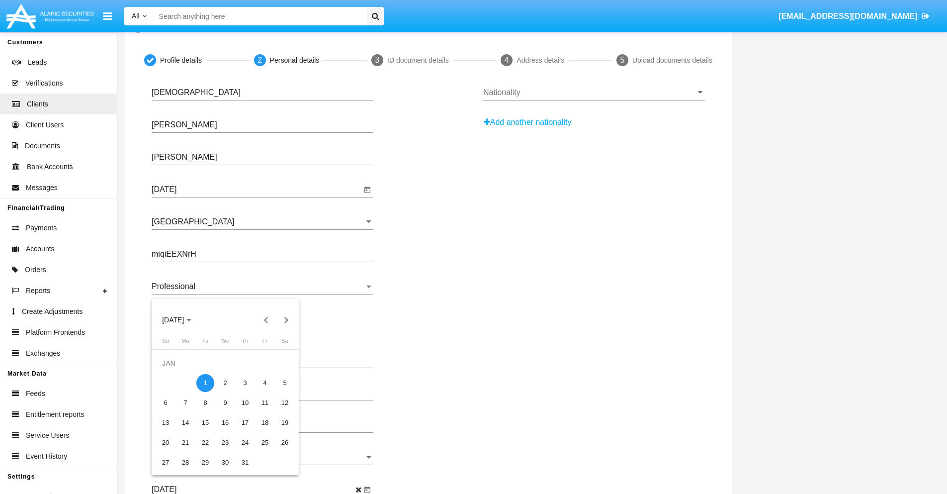
scroll to position [0, 0]
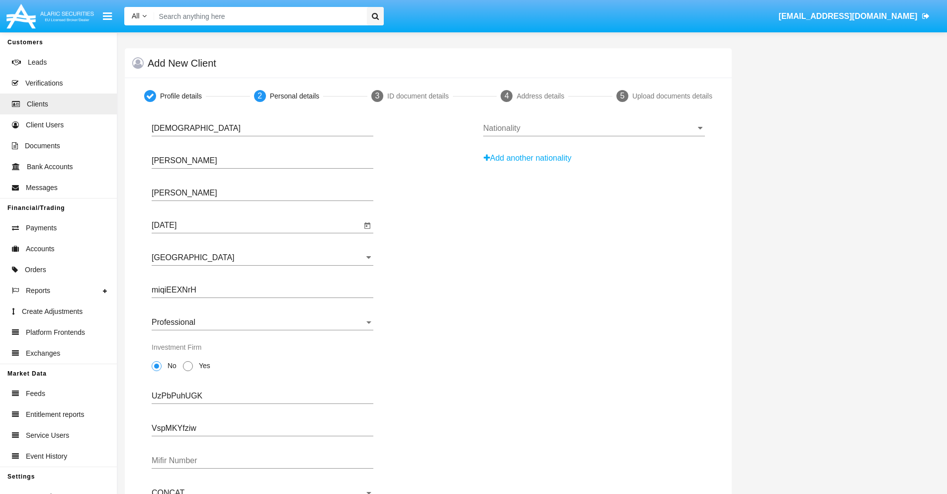
click at [594, 128] on input "Nationality" at bounding box center [594, 128] width 222 height 9
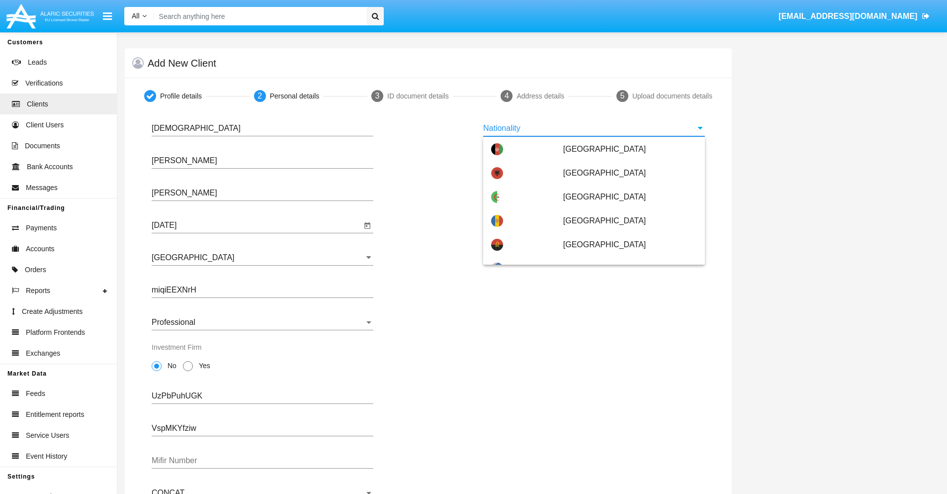
scroll to position [589, 0]
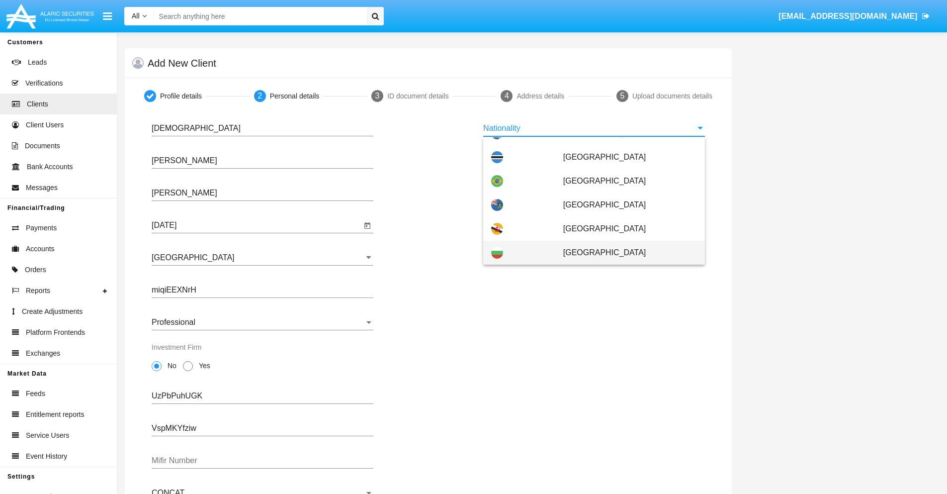
click at [625, 253] on span "[GEOGRAPHIC_DATA]" at bounding box center [630, 253] width 134 height 24
type input "[GEOGRAPHIC_DATA]"
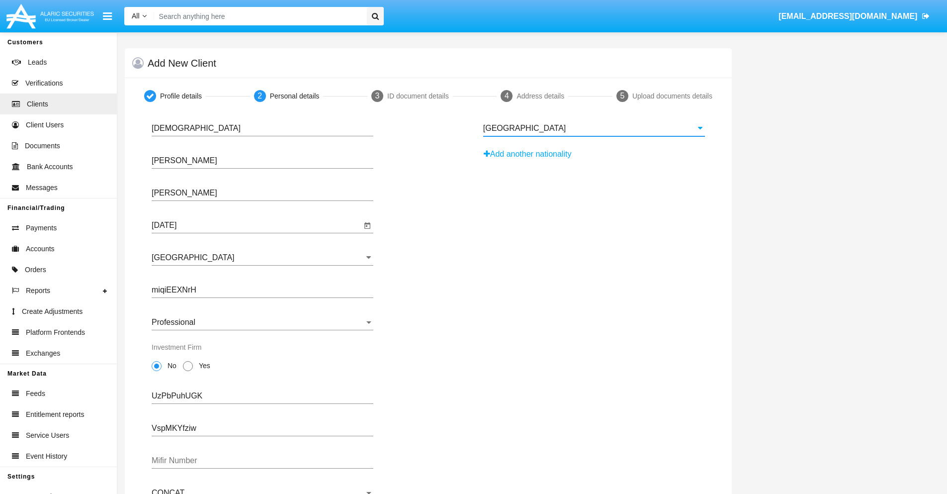
click at [531, 154] on button "Add another nationality" at bounding box center [530, 154] width 94 height 16
click at [594, 161] on input "Nationality #1" at bounding box center [594, 160] width 222 height 9
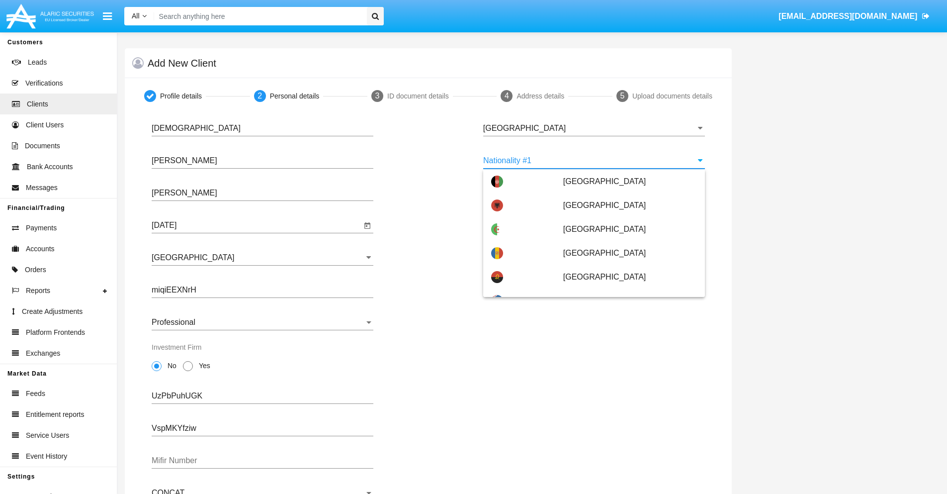
scroll to position [4431, 0]
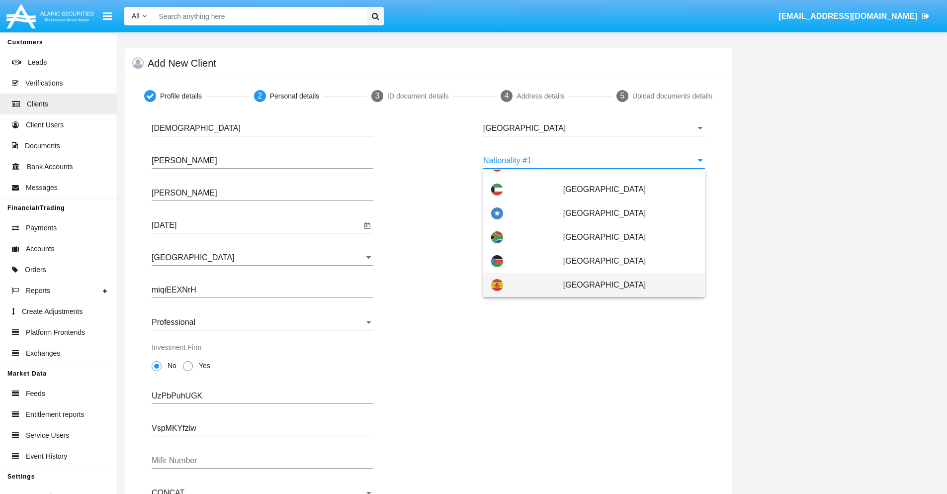
click at [625, 285] on span "[GEOGRAPHIC_DATA]" at bounding box center [630, 285] width 134 height 24
type input "[GEOGRAPHIC_DATA]"
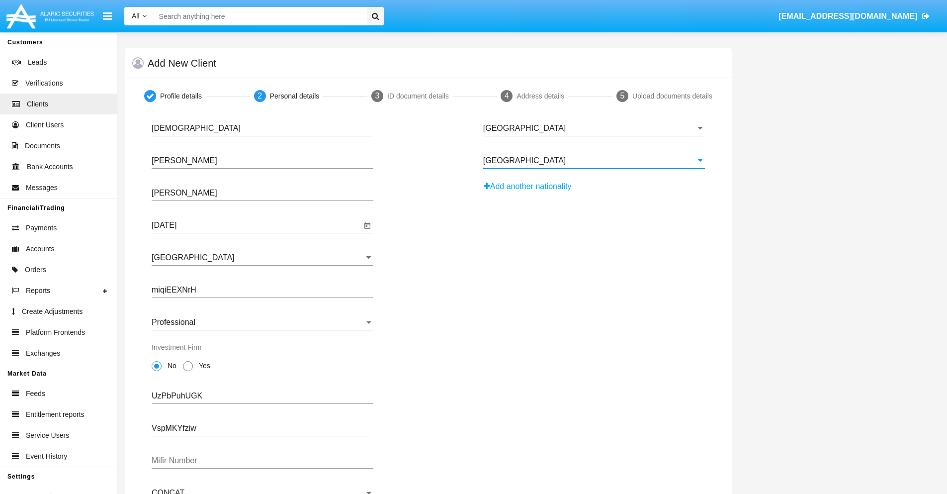
scroll to position [97, 0]
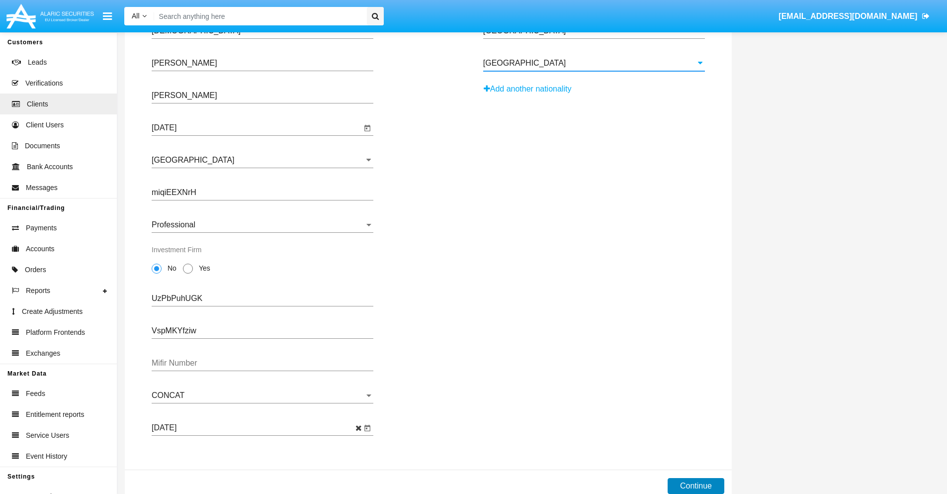
click at [696, 486] on button "Continue" at bounding box center [696, 486] width 57 height 16
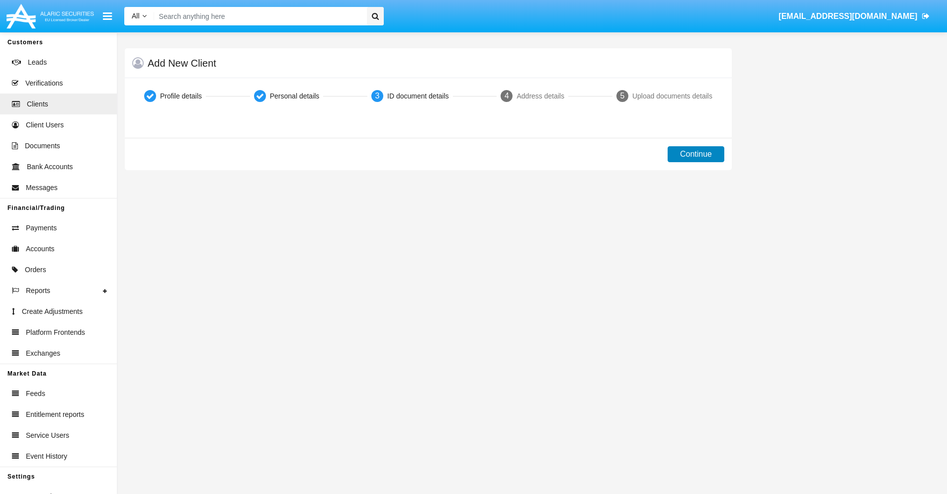
scroll to position [0, 0]
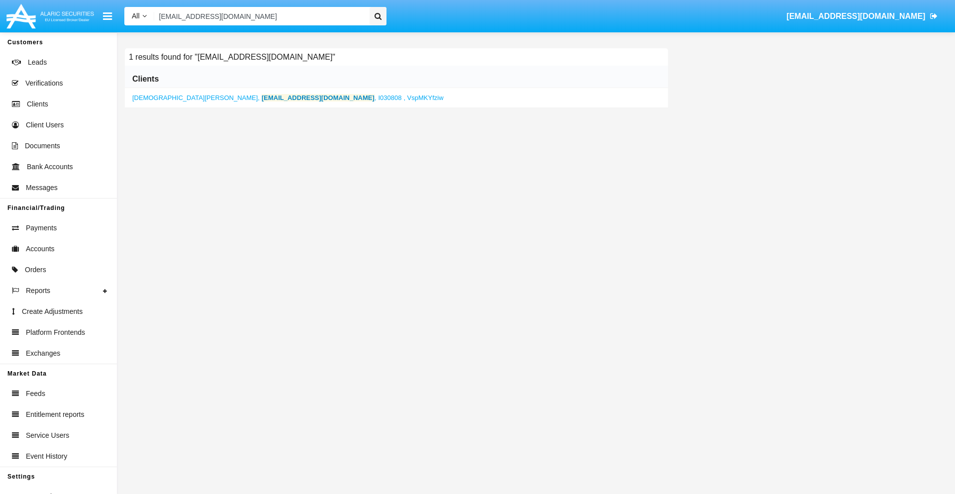
type input "[EMAIL_ADDRESS][DOMAIN_NAME]"
click at [262, 97] on b "[EMAIL_ADDRESS][DOMAIN_NAME]" at bounding box center [318, 97] width 113 height 7
